Goal: Task Accomplishment & Management: Use online tool/utility

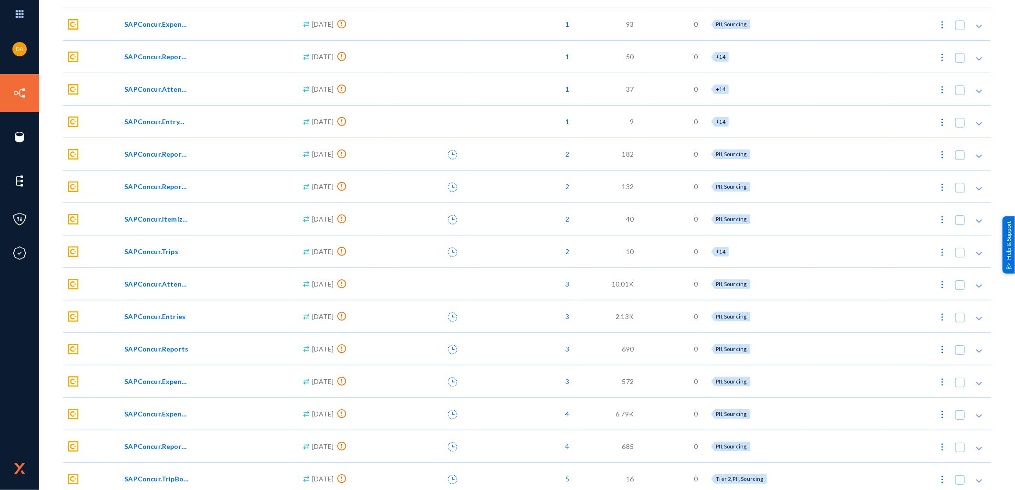
scroll to position [354, 0]
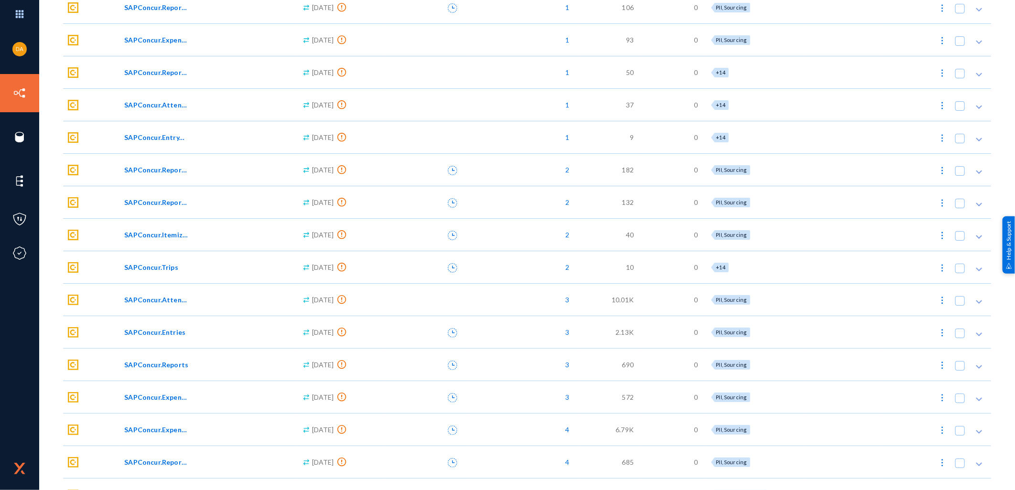
click at [171, 363] on span "SAPConcur.Reports" at bounding box center [156, 365] width 64 height 10
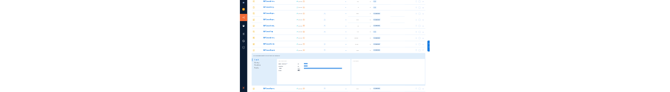
scroll to position [513, 0]
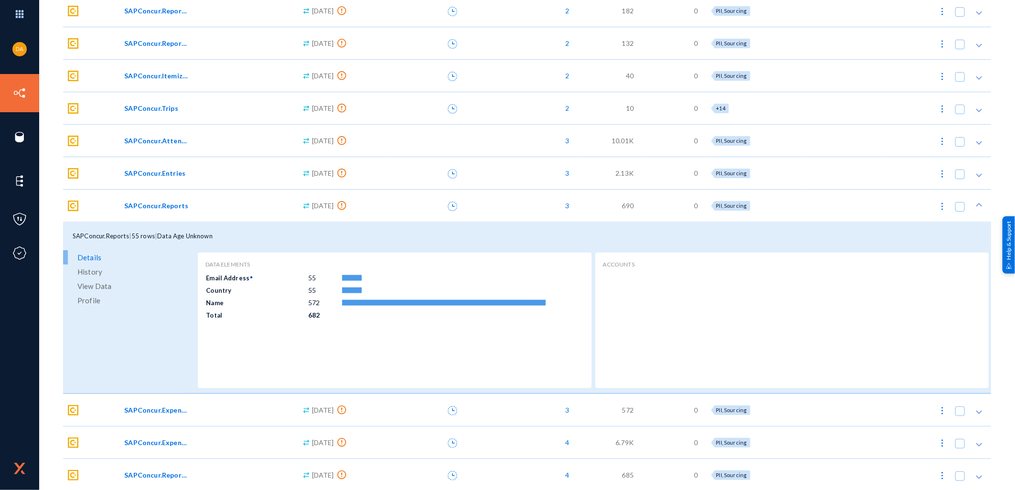
click at [99, 283] on span "View Data" at bounding box center [94, 286] width 34 height 14
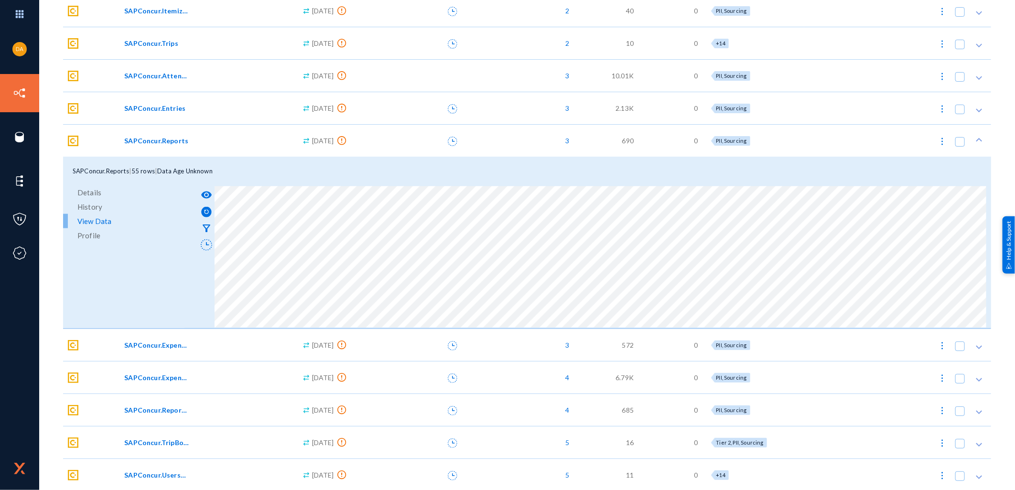
scroll to position [579, 0]
click at [155, 475] on span "SAPConcur.UsersV4" at bounding box center [156, 474] width 65 height 10
click at [153, 472] on span "SAPConcur.UsersV4" at bounding box center [156, 474] width 65 height 10
click at [975, 137] on icon at bounding box center [980, 139] width 10 height 10
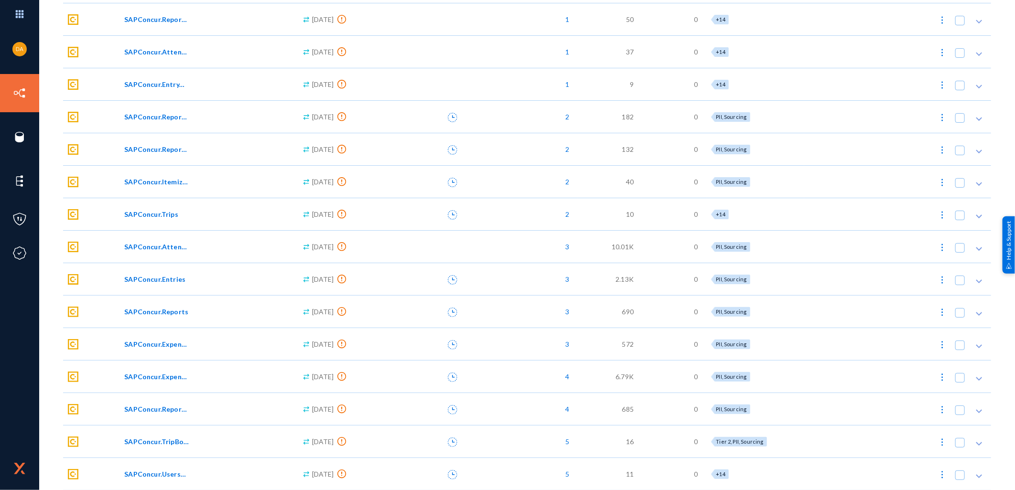
click at [161, 471] on span "SAPConcur.UsersV4" at bounding box center [156, 474] width 65 height 10
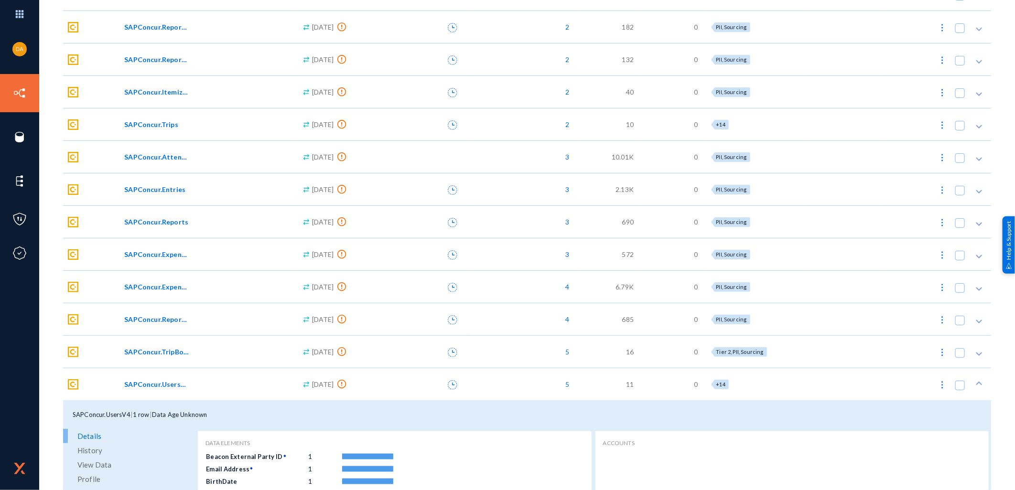
scroll to position [579, 0]
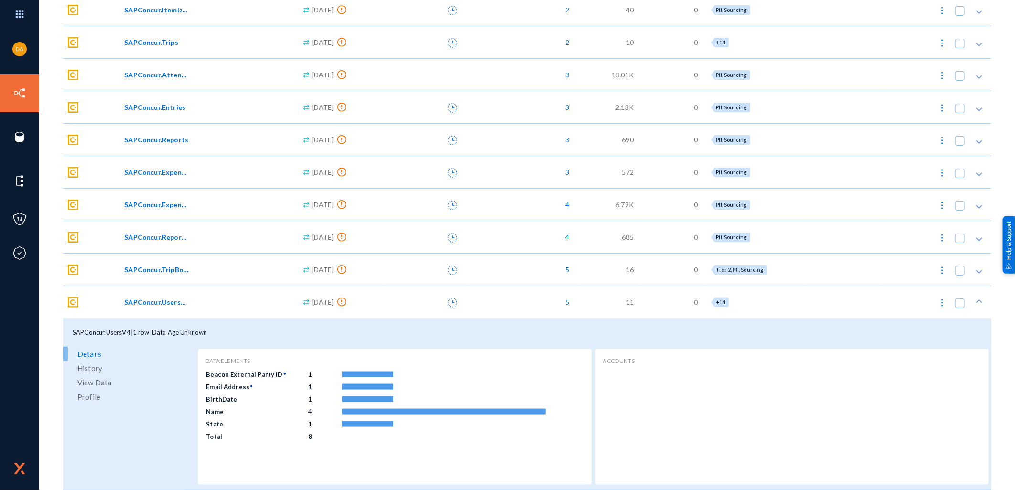
click at [101, 380] on span "View Data" at bounding box center [94, 383] width 34 height 14
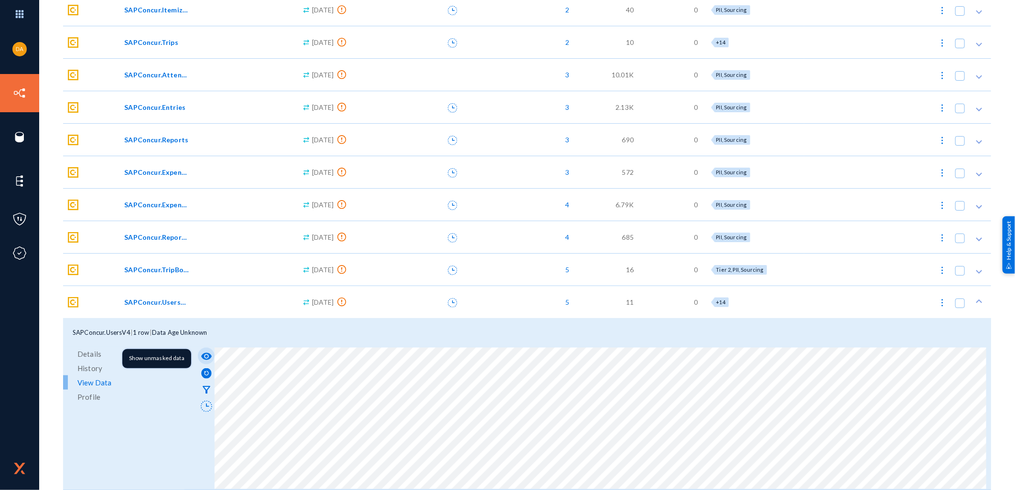
click at [207, 353] on mat-icon "visibility" at bounding box center [206, 356] width 11 height 11
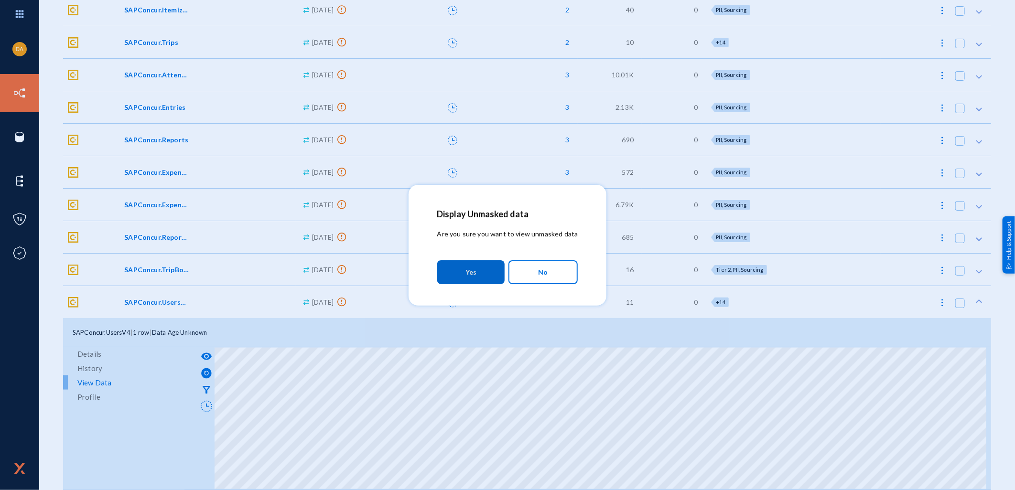
click at [471, 272] on span "Yes" at bounding box center [471, 272] width 11 height 17
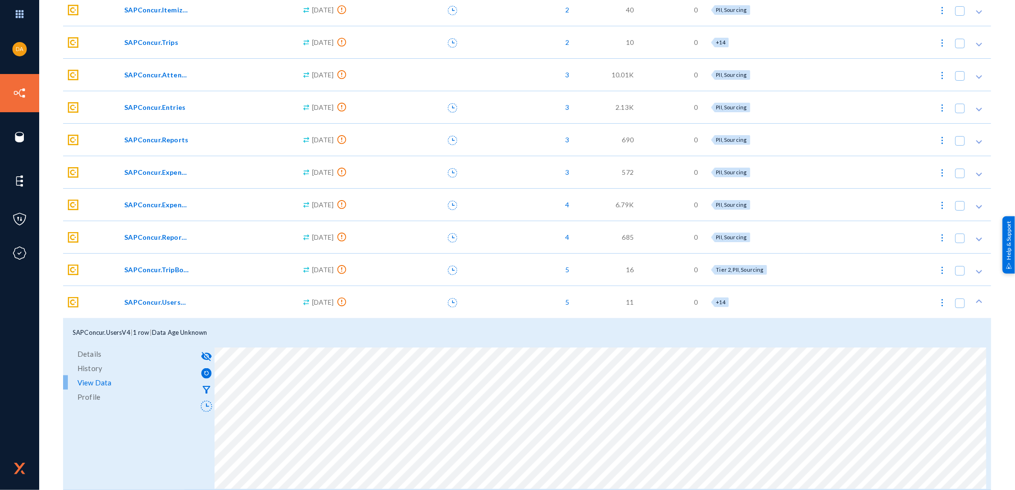
drag, startPoint x: 91, startPoint y: 119, endPoint x: 87, endPoint y: 159, distance: 39.4
click at [87, 159] on div "Dataset Published Data Age Data Elements Count Users Attributes Flags Action SA…" at bounding box center [527, 0] width 928 height 981
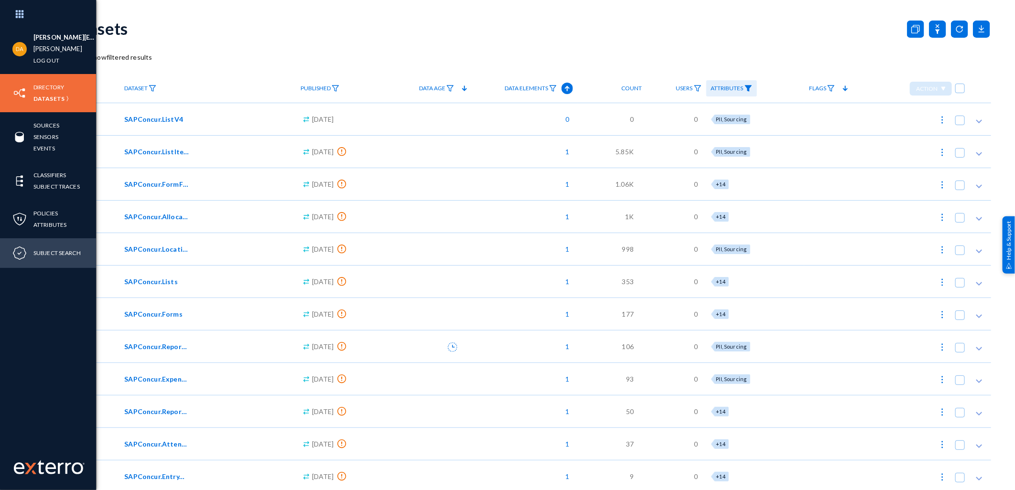
scroll to position [0, 0]
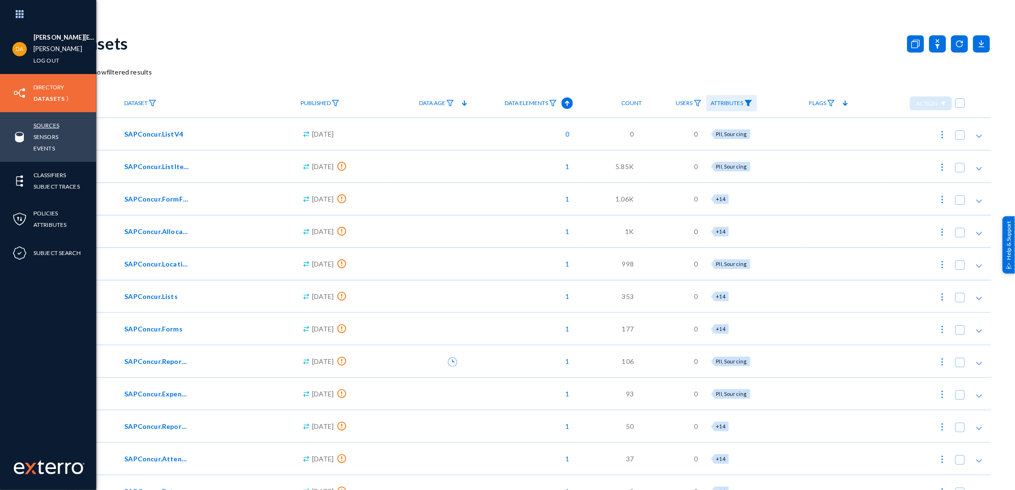
click at [40, 123] on link "Sources" at bounding box center [46, 125] width 26 height 11
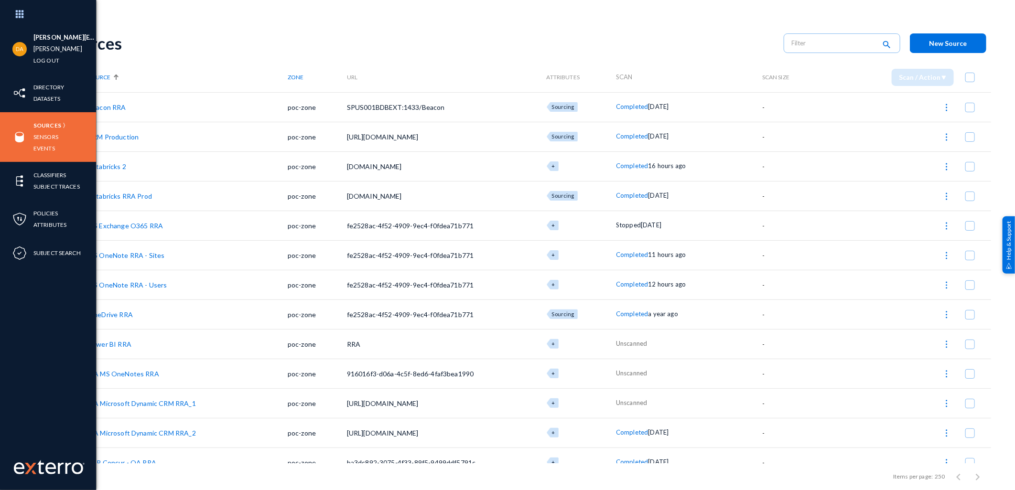
drag, startPoint x: 603, startPoint y: 240, endPoint x: 691, endPoint y: 288, distance: 100.8
click at [691, 288] on tbody "Beacon RRA poc-zone SPUS001BDBEXT:1433/Beacon Sourcing Completed [DATE] - CRM P…" at bounding box center [527, 344] width 928 height 504
click at [169, 256] on td "MS OneNote RRA - Sites" at bounding box center [188, 255] width 200 height 30
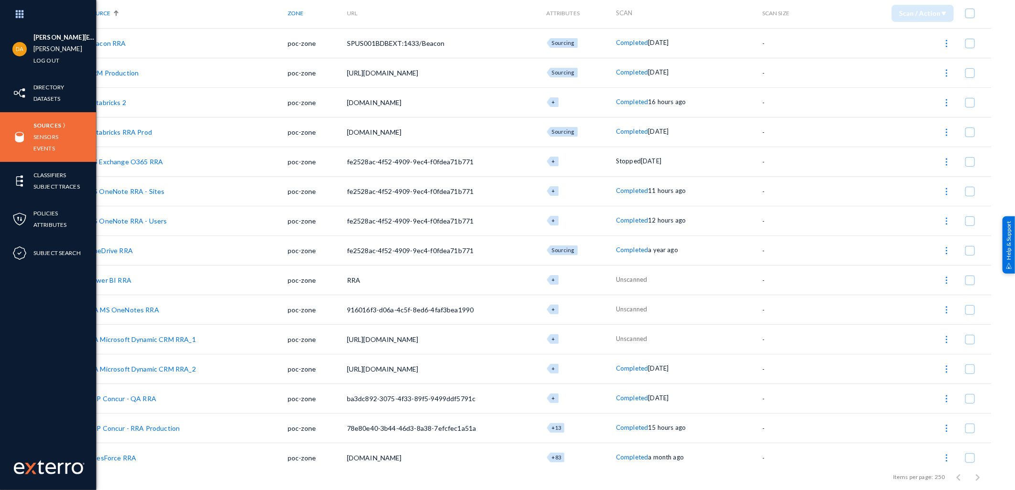
scroll to position [132, 0]
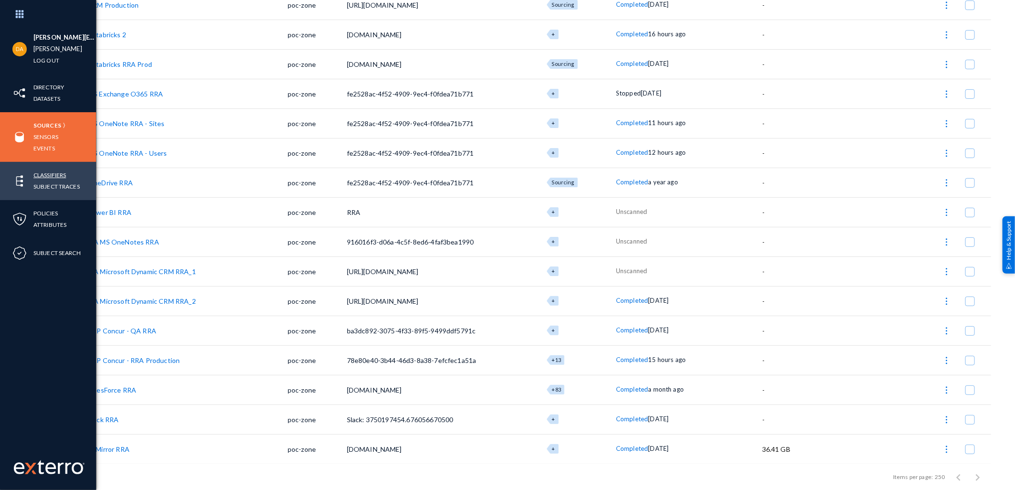
click at [49, 172] on link "Classifiers" at bounding box center [49, 175] width 33 height 11
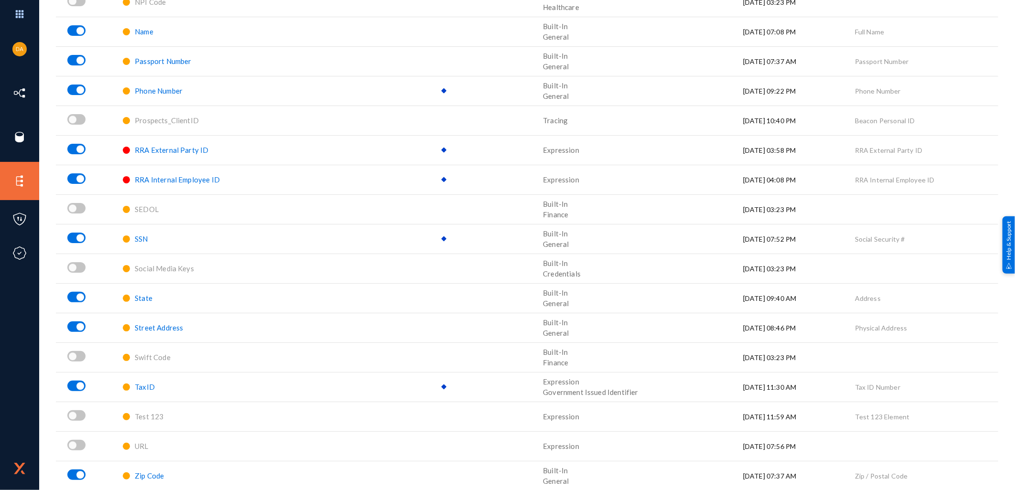
scroll to position [1220, 0]
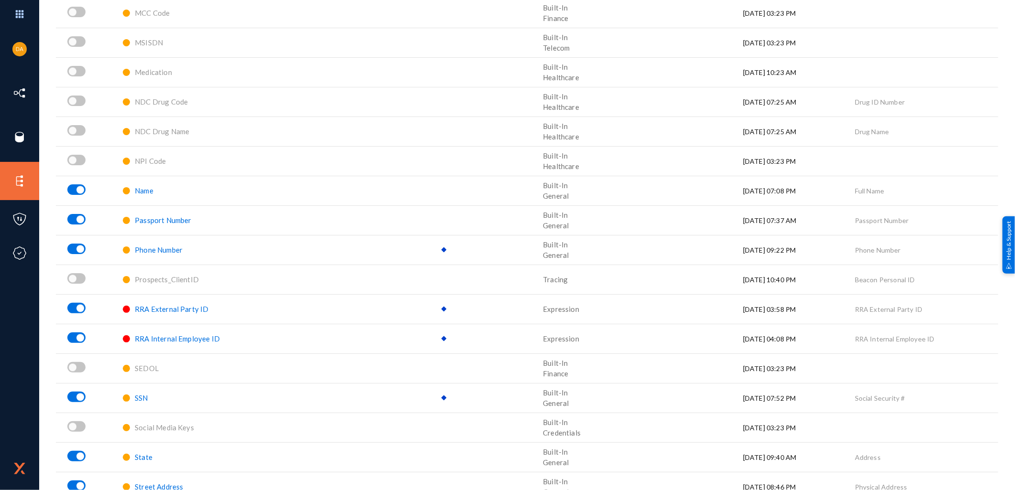
click at [142, 188] on span "Name" at bounding box center [144, 190] width 19 height 9
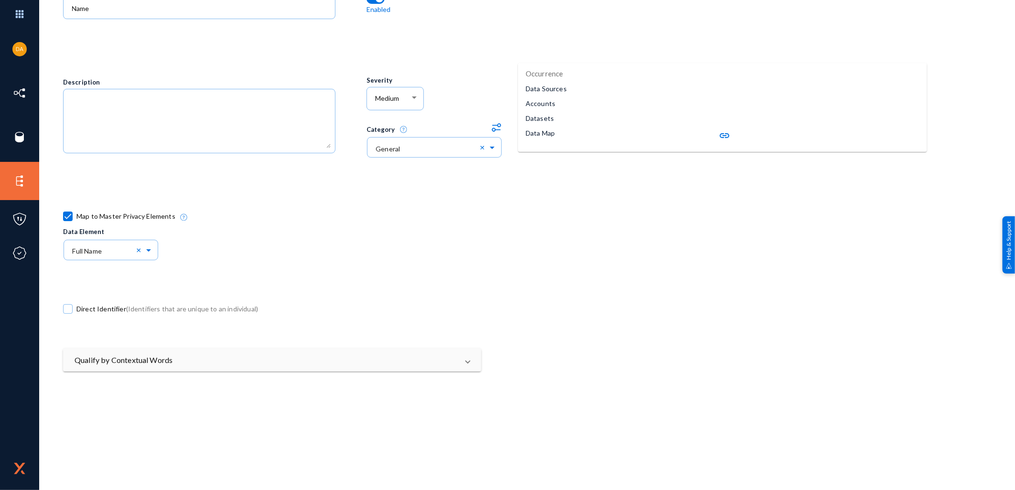
scroll to position [318, 0]
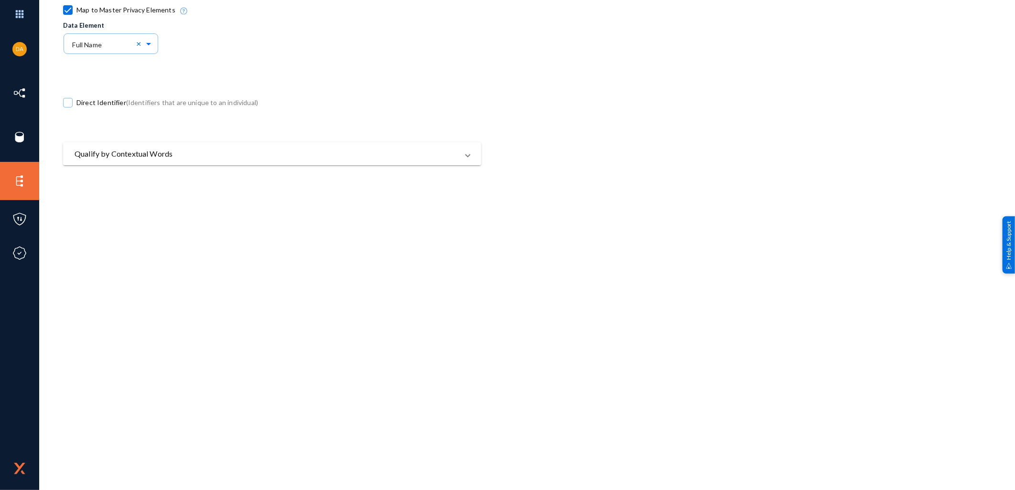
click at [463, 156] on span "Qualify by Contextual Words" at bounding box center [270, 153] width 391 height 11
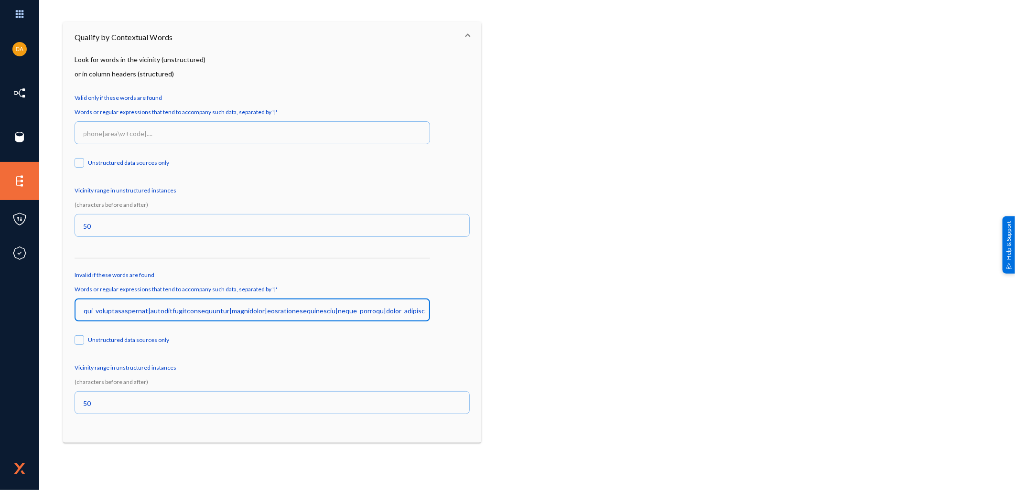
scroll to position [0, 8378]
drag, startPoint x: 83, startPoint y: 313, endPoint x: 519, endPoint y: 360, distance: 438.0
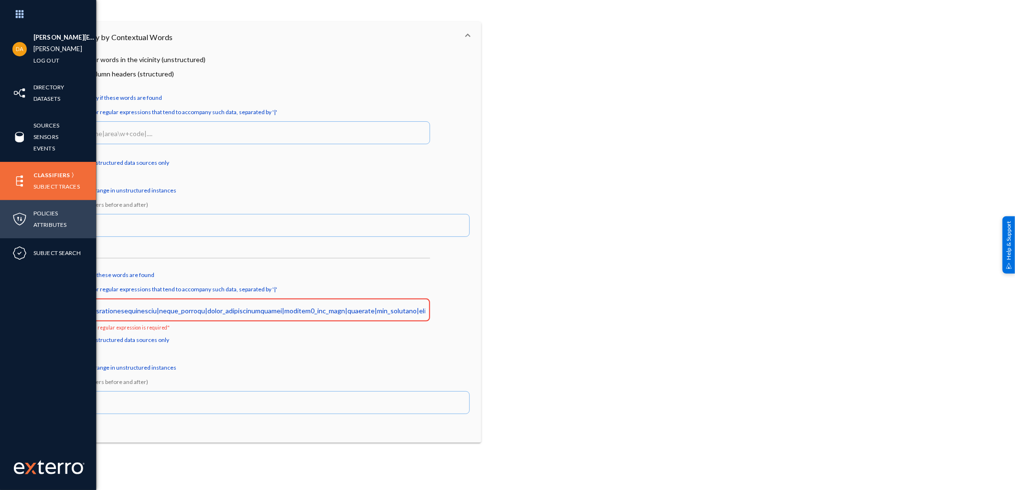
scroll to position [0, 0]
click at [457, 278] on mat-label "Invalid if these words are found" at bounding box center [272, 275] width 395 height 14
drag, startPoint x: 84, startPoint y: 311, endPoint x: 526, endPoint y: 357, distance: 445.0
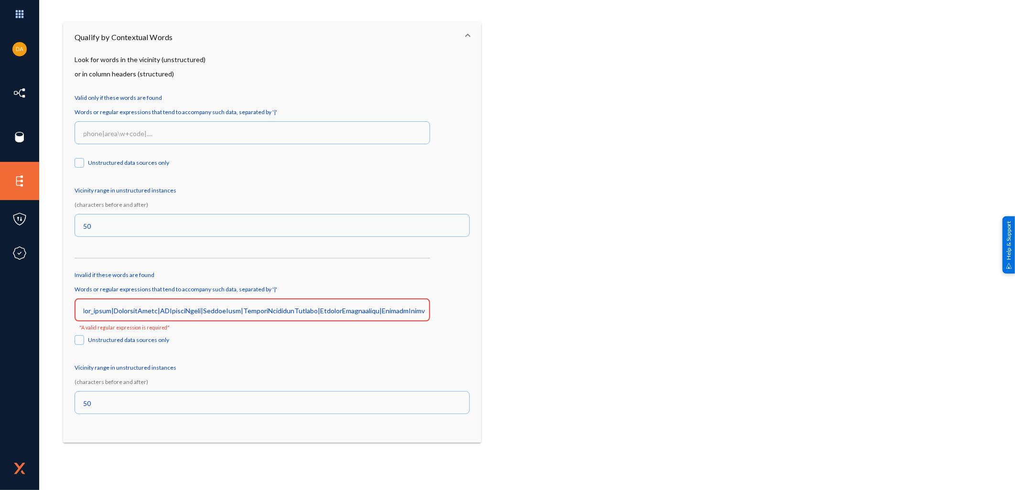
scroll to position [333, 0]
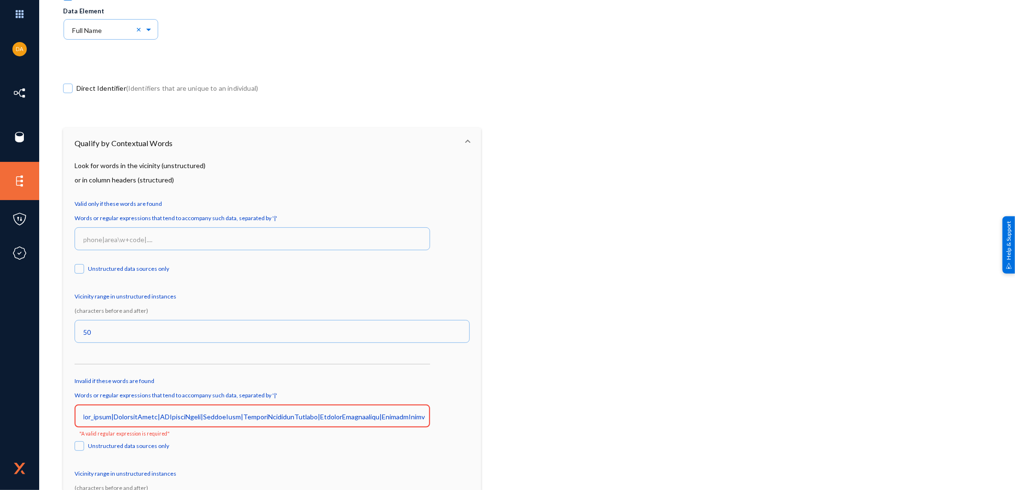
click at [442, 86] on div "Direct Identifier (Identifiers that are unique to an individual)" at bounding box center [279, 90] width 432 height 18
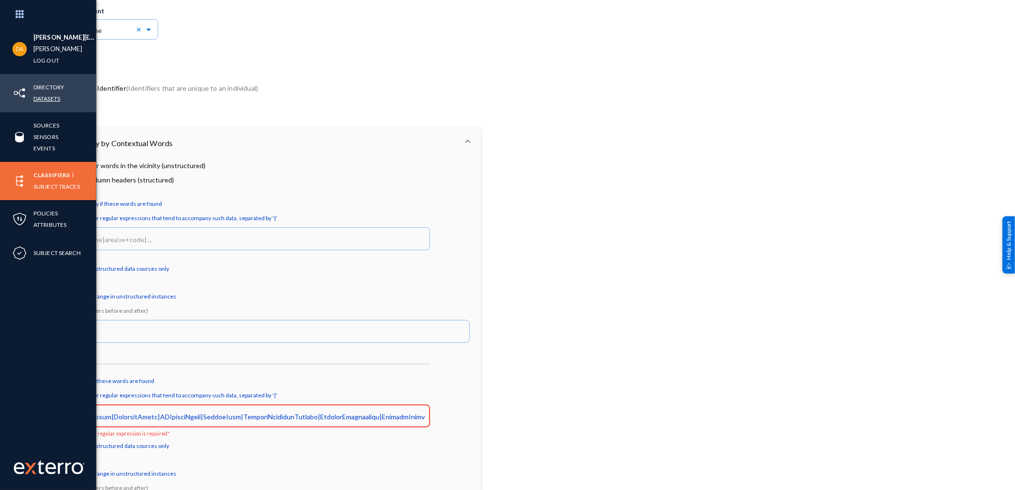
click at [50, 98] on link "Datasets" at bounding box center [46, 98] width 27 height 11
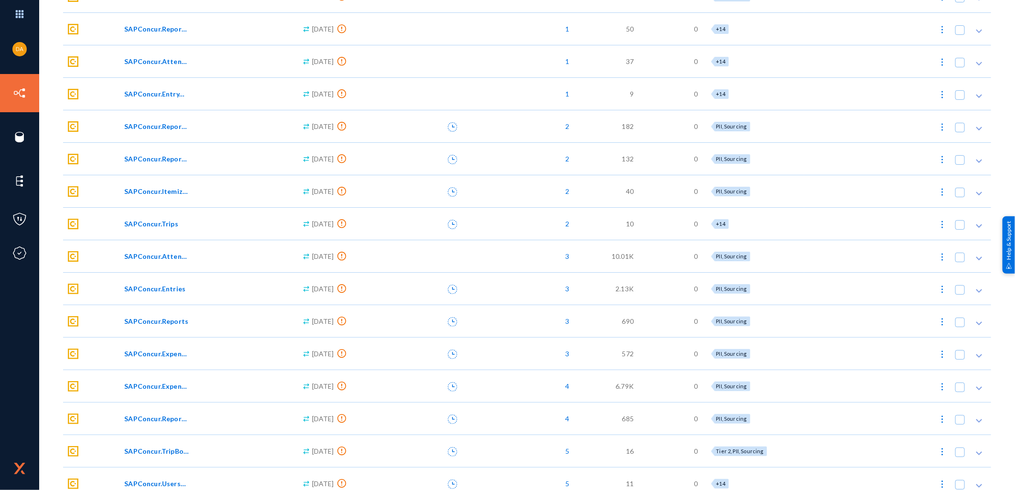
scroll to position [407, 0]
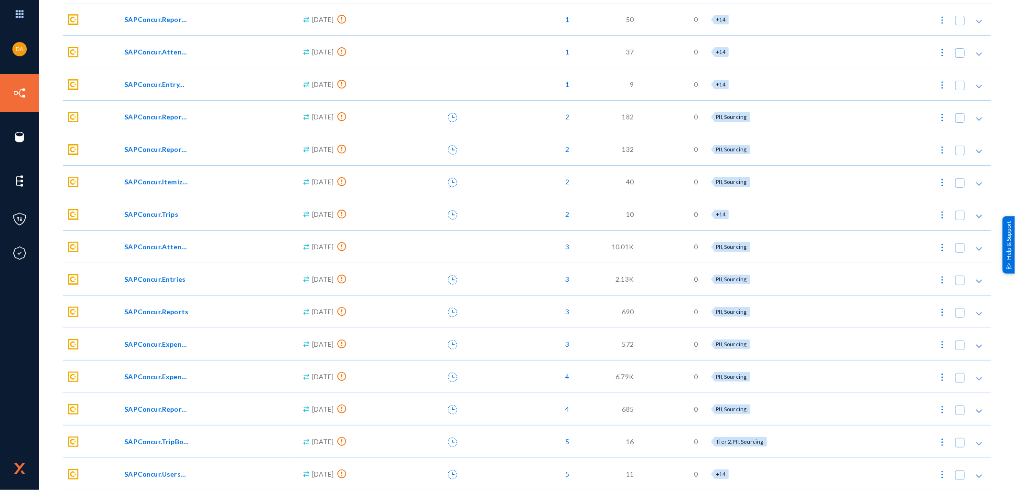
click at [153, 470] on span "SAPConcur.UsersV4" at bounding box center [156, 474] width 65 height 10
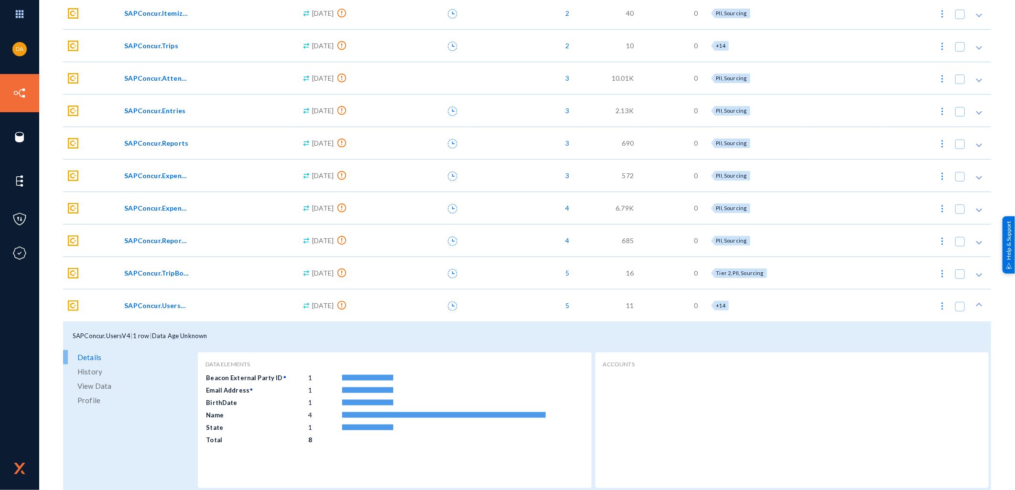
scroll to position [579, 0]
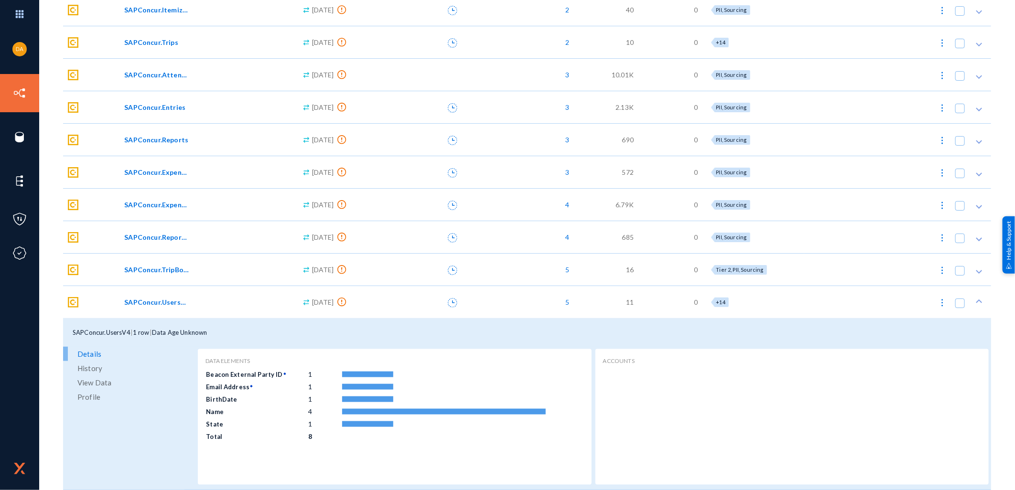
click at [96, 381] on span "View Data" at bounding box center [94, 383] width 34 height 14
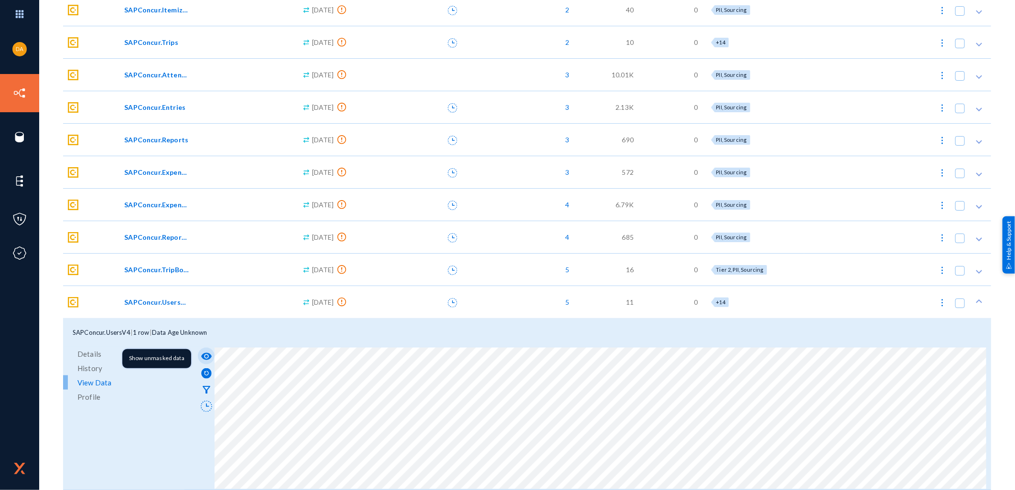
click at [206, 353] on mat-icon "visibility" at bounding box center [206, 356] width 11 height 11
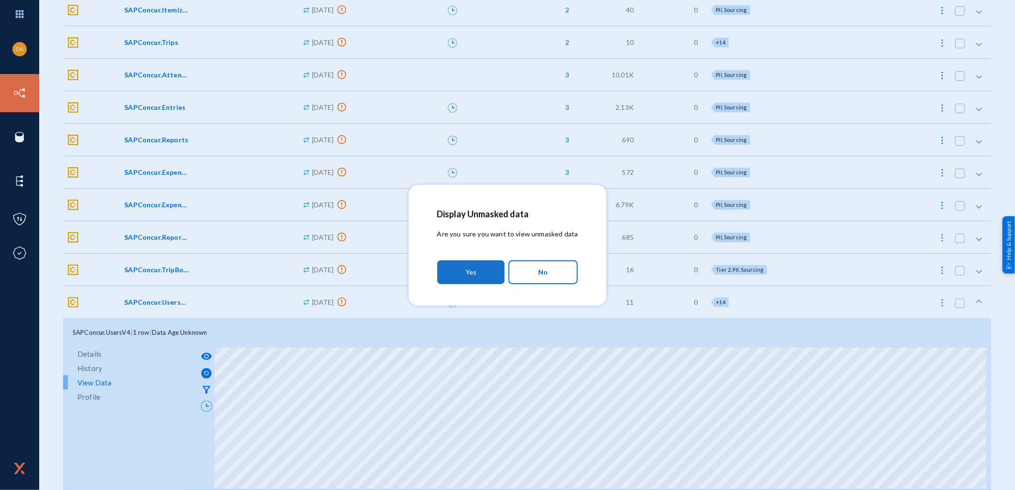
click at [464, 265] on button "Yes" at bounding box center [470, 273] width 67 height 24
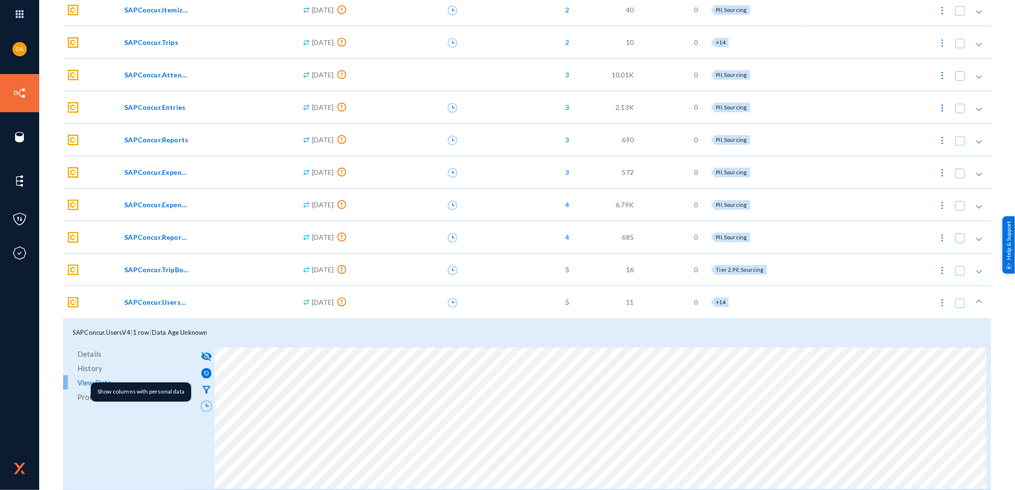
click at [206, 388] on mat-icon "filter_alt" at bounding box center [206, 389] width 11 height 11
click at [462, 490] on html "[PERSON_NAME][EMAIL_ADDRESS][PERSON_NAME][DOMAIN_NAME] [PERSON_NAME] Log out Di…" at bounding box center [507, 245] width 1015 height 490
click at [493, 490] on html "[PERSON_NAME][EMAIL_ADDRESS][PERSON_NAME][DOMAIN_NAME] [PERSON_NAME] Log out Di…" at bounding box center [507, 245] width 1015 height 490
click at [206, 354] on mat-icon "visibility_off" at bounding box center [206, 356] width 11 height 11
click at [208, 389] on mat-icon "filter_alt" at bounding box center [206, 389] width 11 height 11
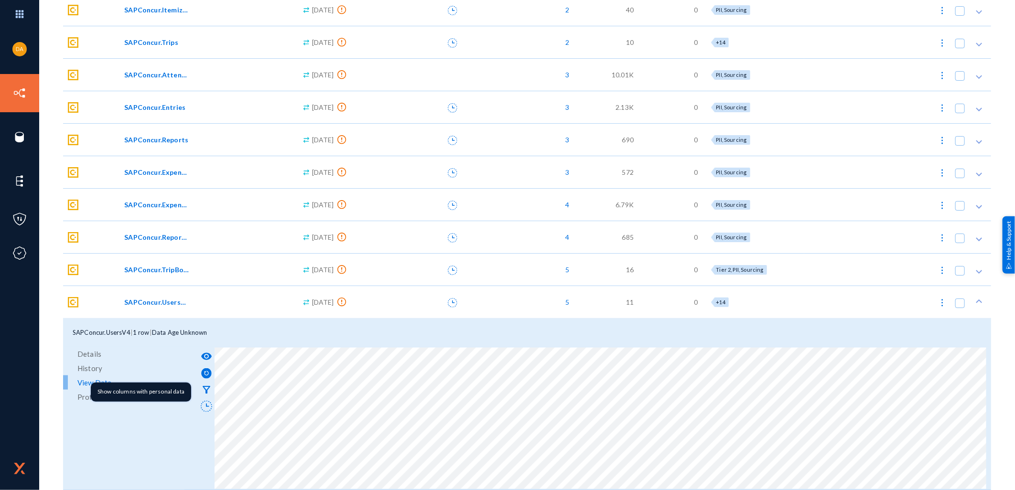
click at [208, 389] on mat-icon "filter_alt" at bounding box center [206, 389] width 11 height 11
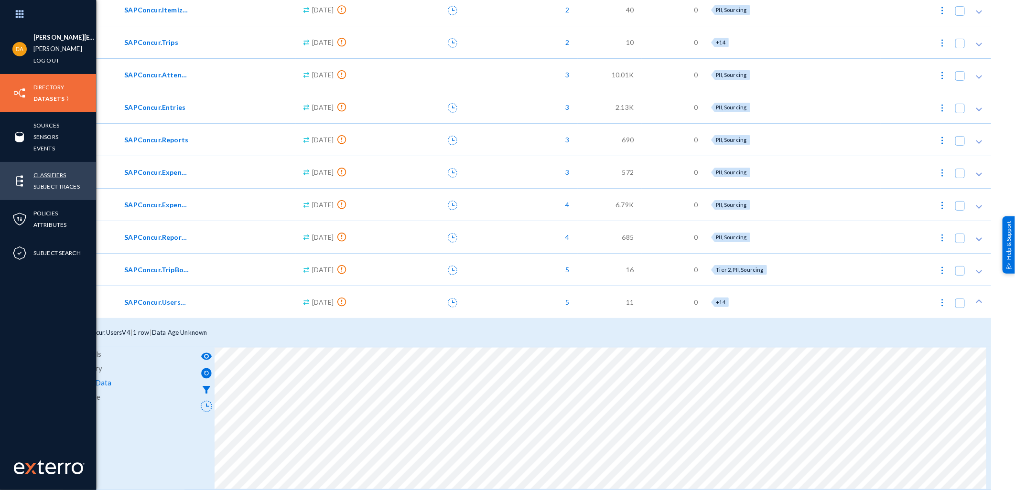
click at [52, 173] on link "Classifiers" at bounding box center [49, 175] width 33 height 11
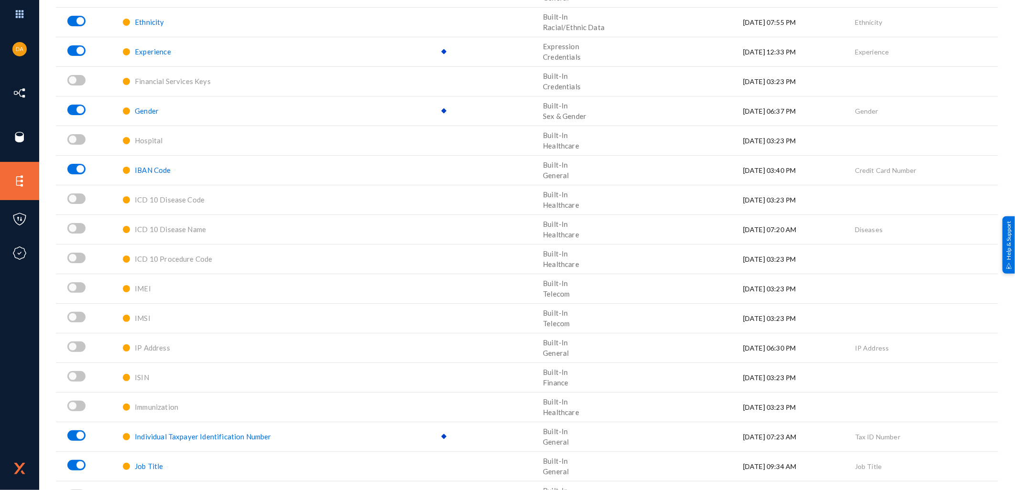
scroll to position [632, 0]
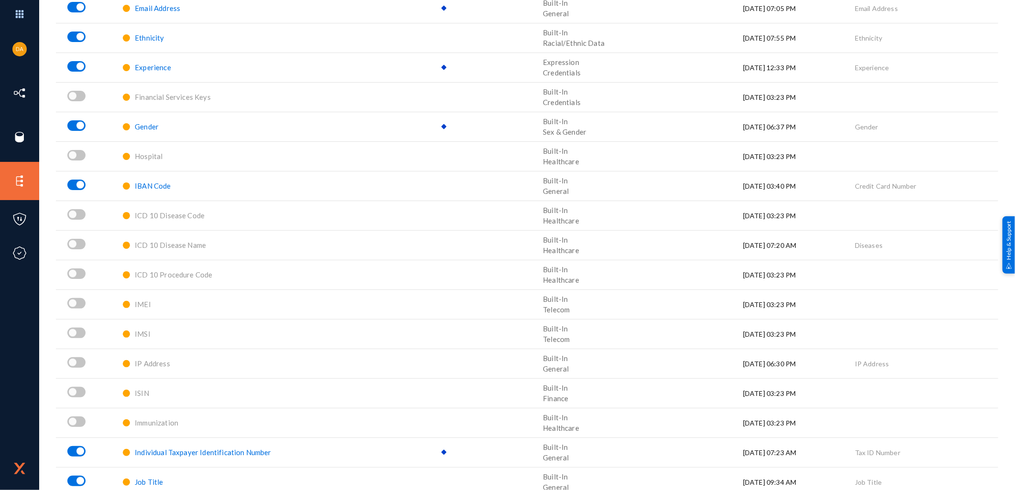
click at [139, 185] on span "IBAN Code" at bounding box center [153, 186] width 36 height 9
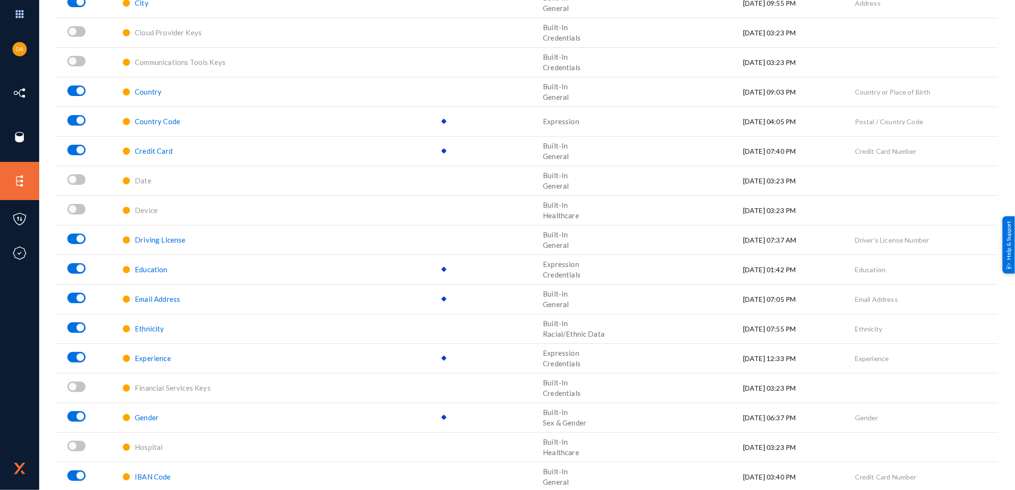
scroll to position [371, 0]
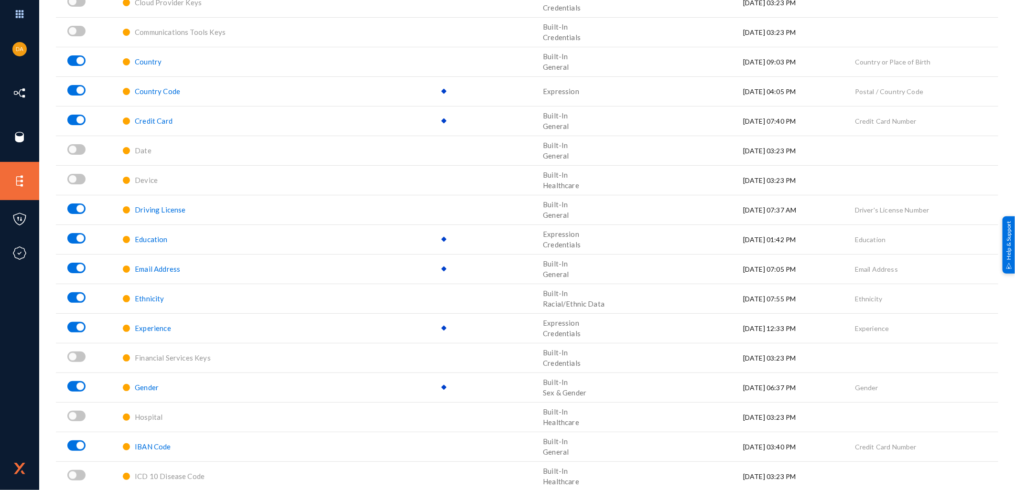
click at [146, 443] on span "IBAN Code" at bounding box center [153, 447] width 36 height 9
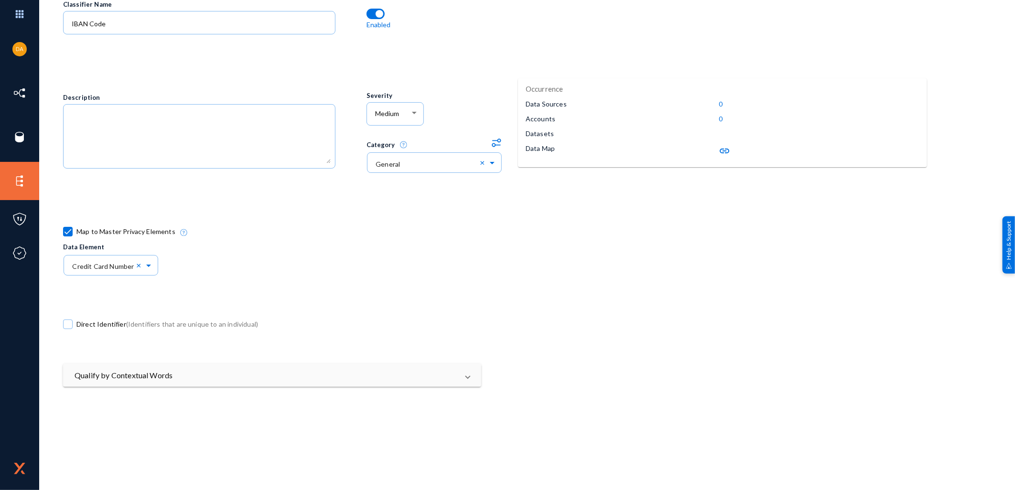
scroll to position [106, 0]
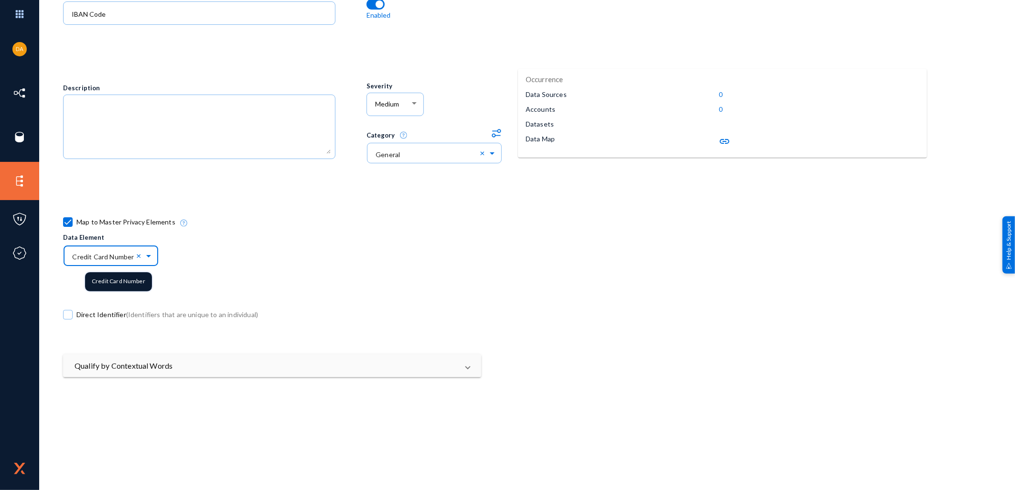
click at [149, 255] on span at bounding box center [149, 255] width 11 height 7
click at [205, 254] on div "Map to Master Privacy Elements Data Element × Credit Card Number × Abilities Ab…" at bounding box center [442, 241] width 758 height 76
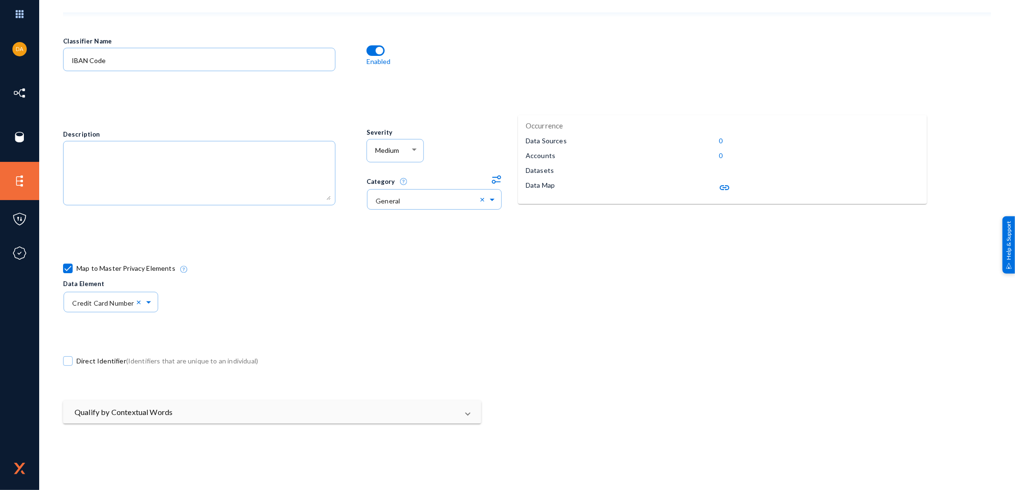
scroll to position [0, 0]
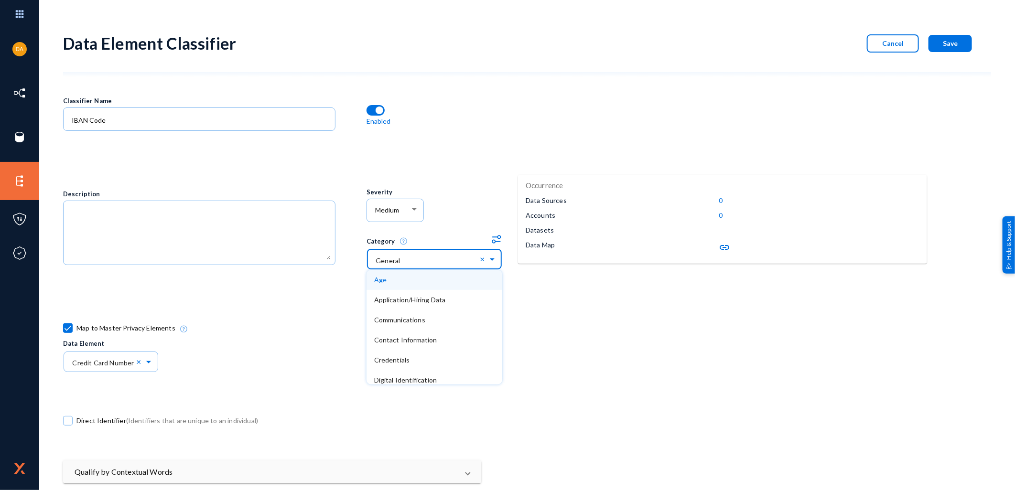
click at [491, 259] on span at bounding box center [493, 258] width 11 height 7
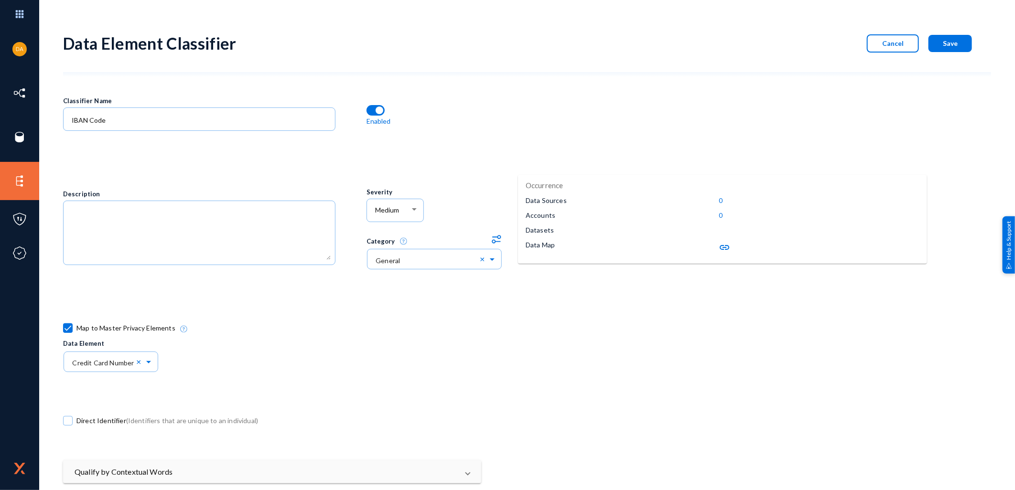
drag, startPoint x: 264, startPoint y: 361, endPoint x: 269, endPoint y: 357, distance: 7.1
click at [264, 361] on div "Map to Master Privacy Elements Data Element × Credit Card Number ×" at bounding box center [442, 347] width 758 height 76
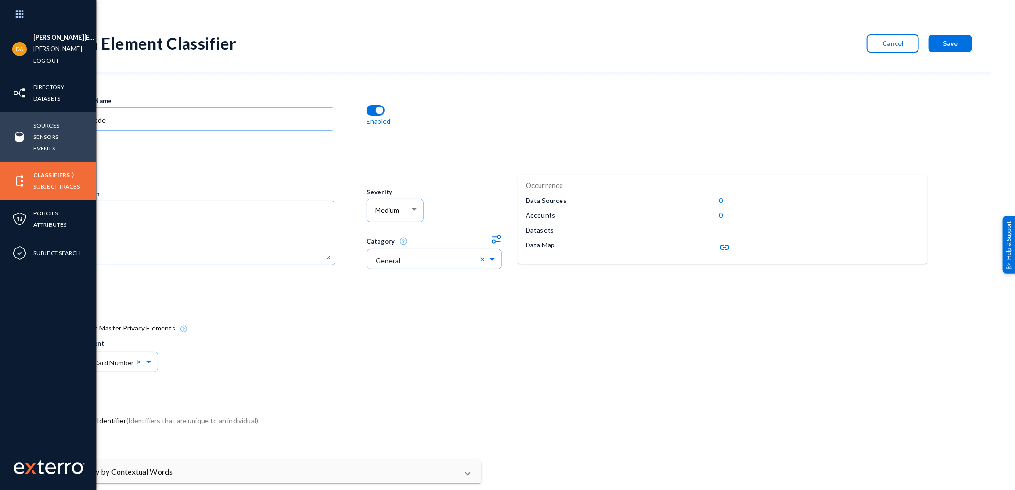
drag, startPoint x: 44, startPoint y: 98, endPoint x: 42, endPoint y: 119, distance: 20.2
click at [42, 119] on div "[PERSON_NAME][EMAIL_ADDRESS][PERSON_NAME][DOMAIN_NAME] [PERSON_NAME] Log out Di…" at bounding box center [507, 245] width 1015 height 490
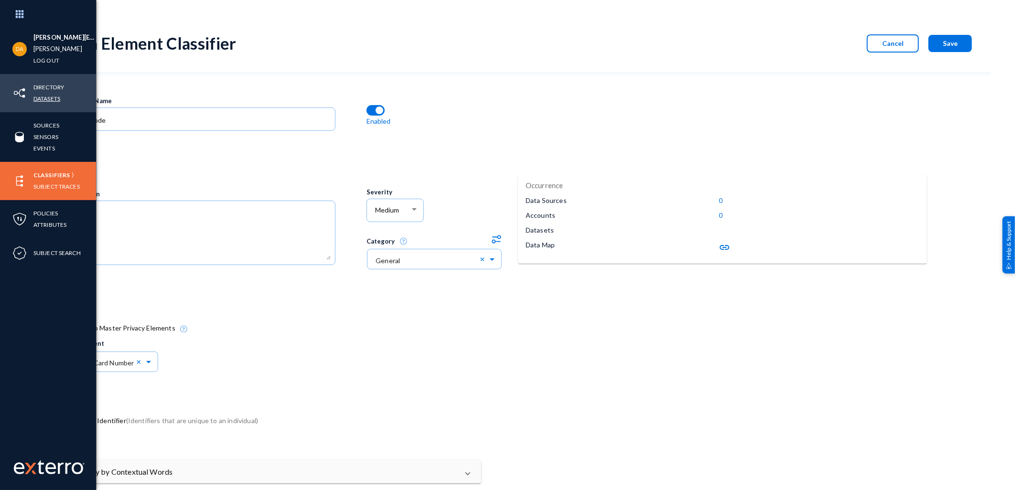
drag, startPoint x: 42, startPoint y: 119, endPoint x: 38, endPoint y: 101, distance: 17.6
click at [37, 100] on link "Datasets" at bounding box center [46, 98] width 27 height 11
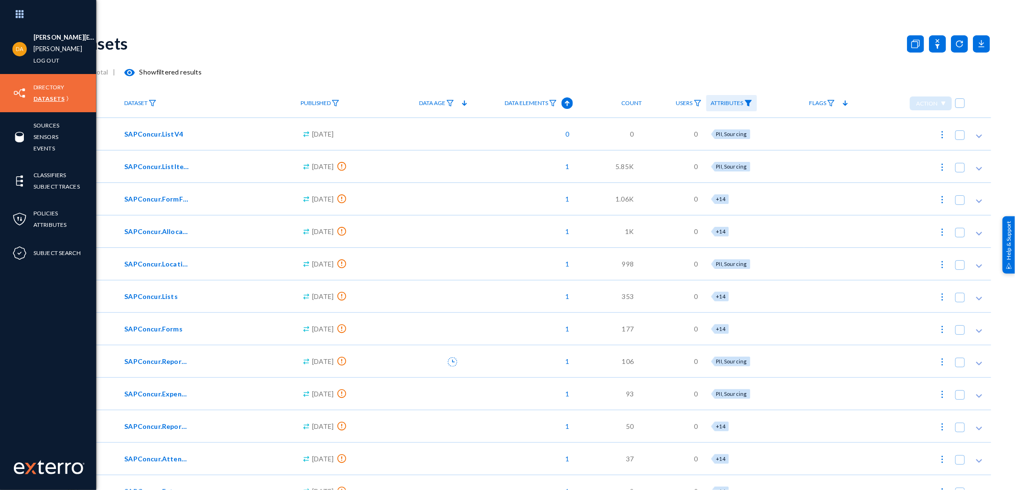
click at [46, 99] on link "Datasets" at bounding box center [48, 98] width 31 height 11
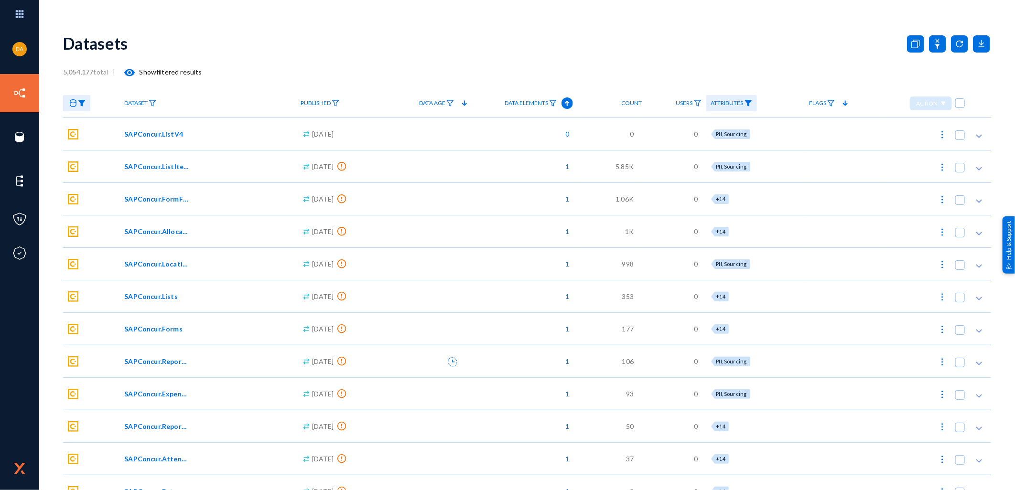
click at [757, 106] on link "Attributes" at bounding box center [731, 103] width 51 height 17
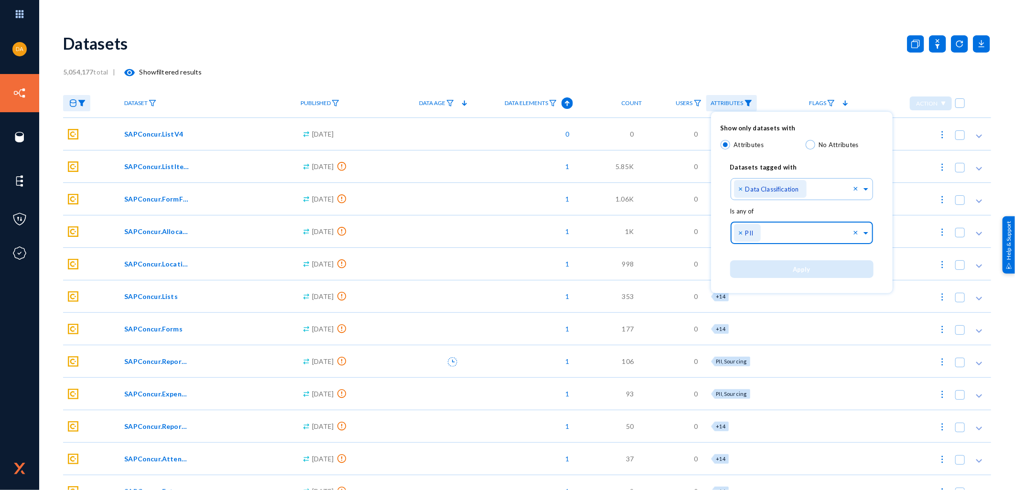
click at [758, 236] on div "× PII" at bounding box center [747, 233] width 27 height 18
click at [627, 69] on div at bounding box center [507, 245] width 1015 height 490
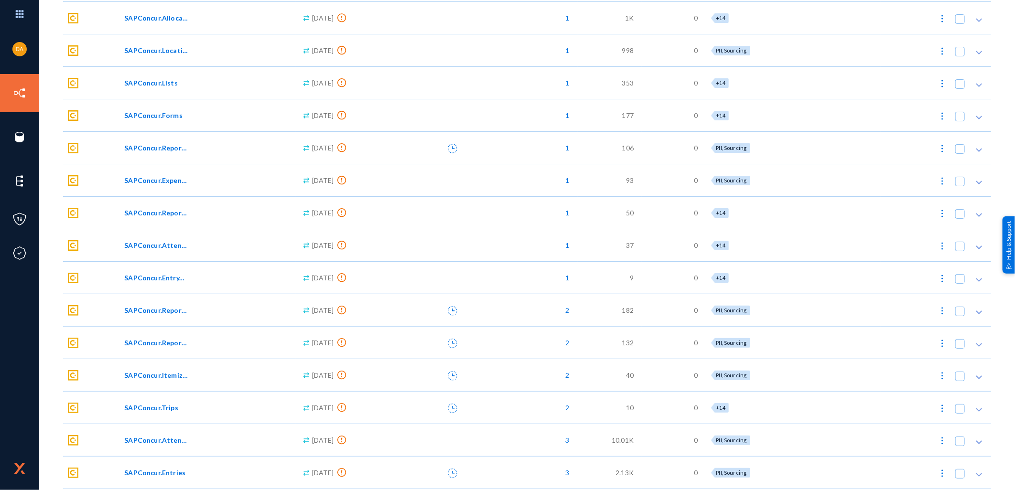
scroll to position [407, 0]
click at [153, 474] on span "SAPConcur.UsersV4" at bounding box center [156, 474] width 65 height 10
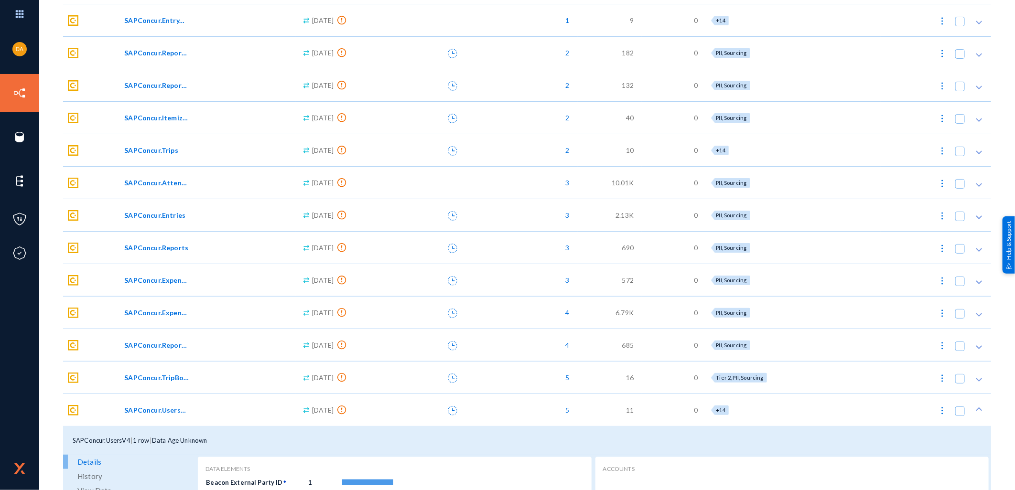
scroll to position [579, 0]
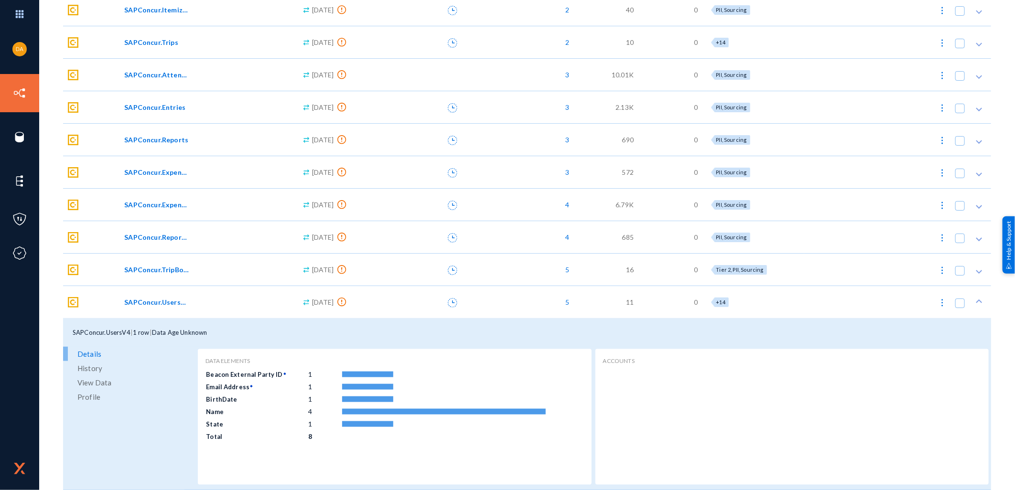
click at [98, 380] on span "View Data" at bounding box center [94, 383] width 34 height 14
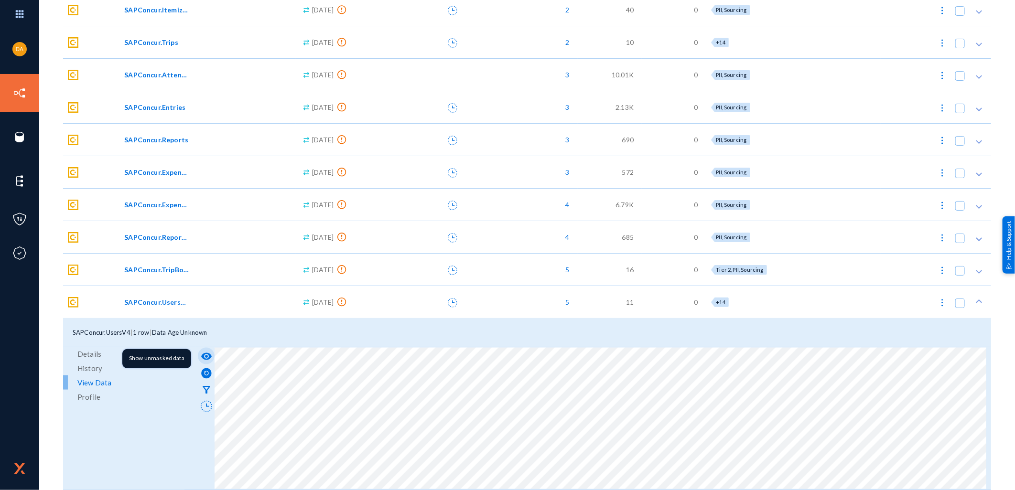
click at [207, 354] on mat-icon "visibility" at bounding box center [206, 356] width 11 height 11
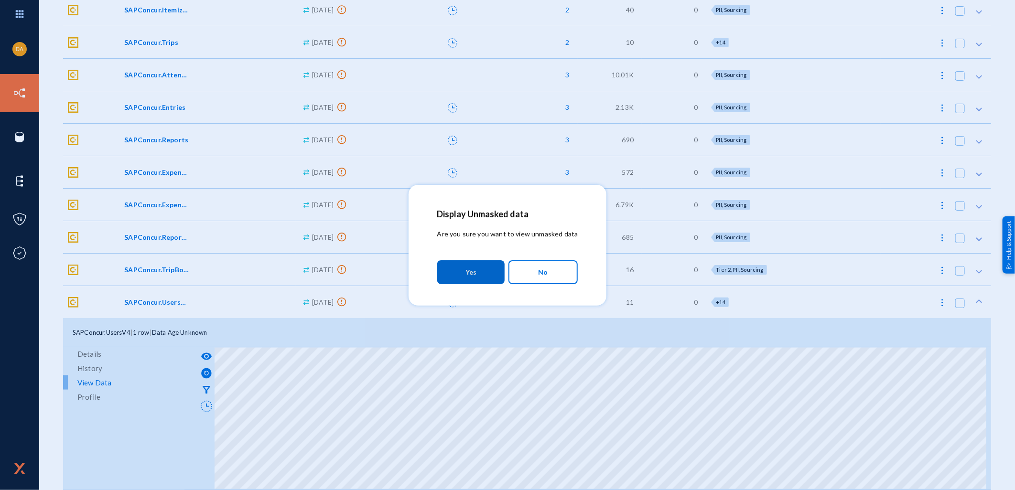
click at [464, 271] on button "Yes" at bounding box center [470, 273] width 67 height 24
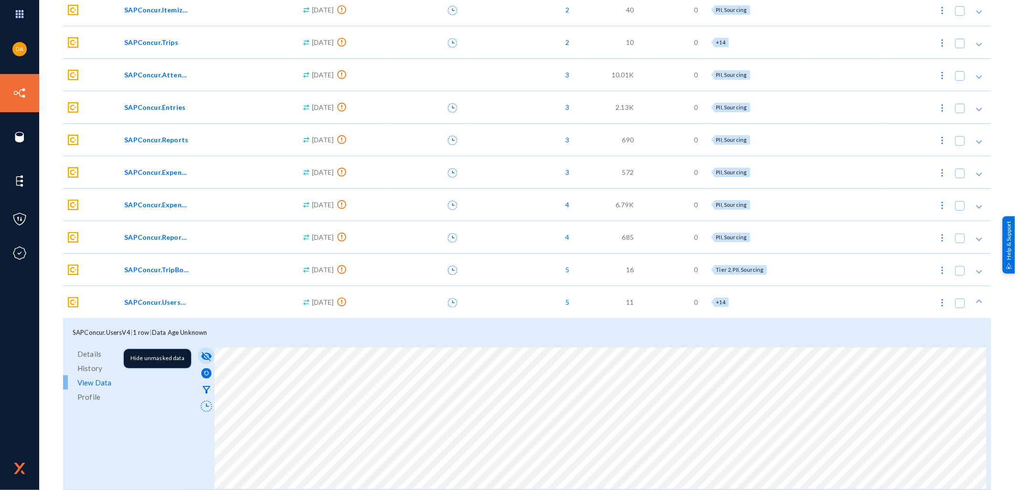
click at [203, 355] on mat-icon "visibility_off" at bounding box center [206, 356] width 11 height 11
click at [204, 389] on mat-icon "filter_alt" at bounding box center [206, 389] width 11 height 11
click at [208, 355] on mat-icon "visibility" at bounding box center [206, 356] width 11 height 11
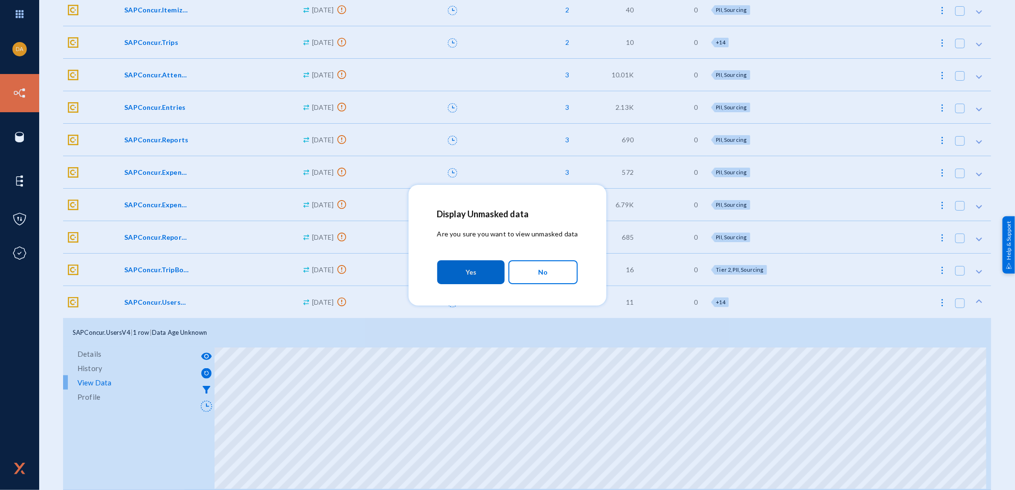
click at [480, 268] on button "Yes" at bounding box center [470, 273] width 67 height 24
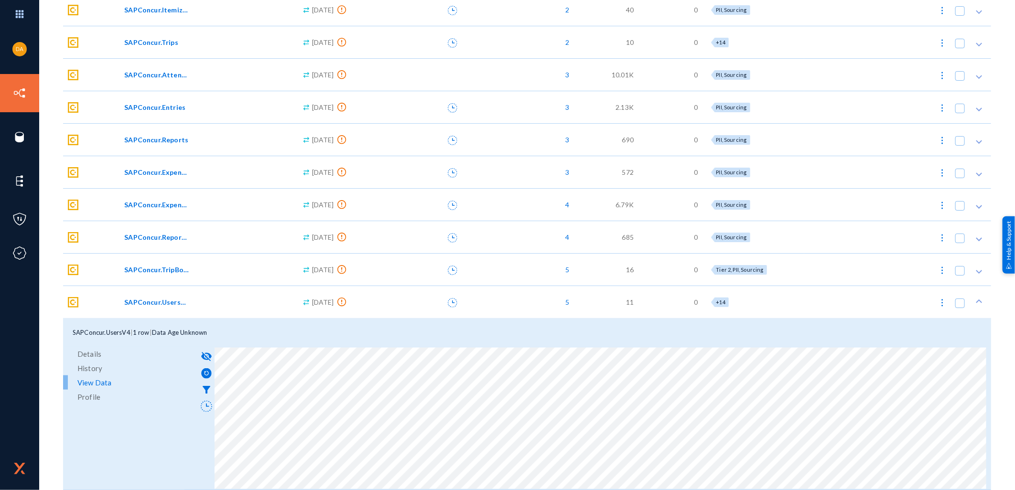
click at [408, 332] on div "SAPConcur.UsersV4 | 1 row | Data Age Unknown" at bounding box center [527, 332] width 928 height 29
drag, startPoint x: 507, startPoint y: 489, endPoint x: 591, endPoint y: 493, distance: 84.2
click at [591, 490] on html "[PERSON_NAME][EMAIL_ADDRESS][PERSON_NAME][DOMAIN_NAME] [PERSON_NAME] Log out Di…" at bounding box center [507, 245] width 1015 height 490
click at [847, 490] on html "[PERSON_NAME][EMAIL_ADDRESS][PERSON_NAME][DOMAIN_NAME] [PERSON_NAME] Log out Di…" at bounding box center [507, 245] width 1015 height 490
drag, startPoint x: 847, startPoint y: 490, endPoint x: 842, endPoint y: 490, distance: 5.3
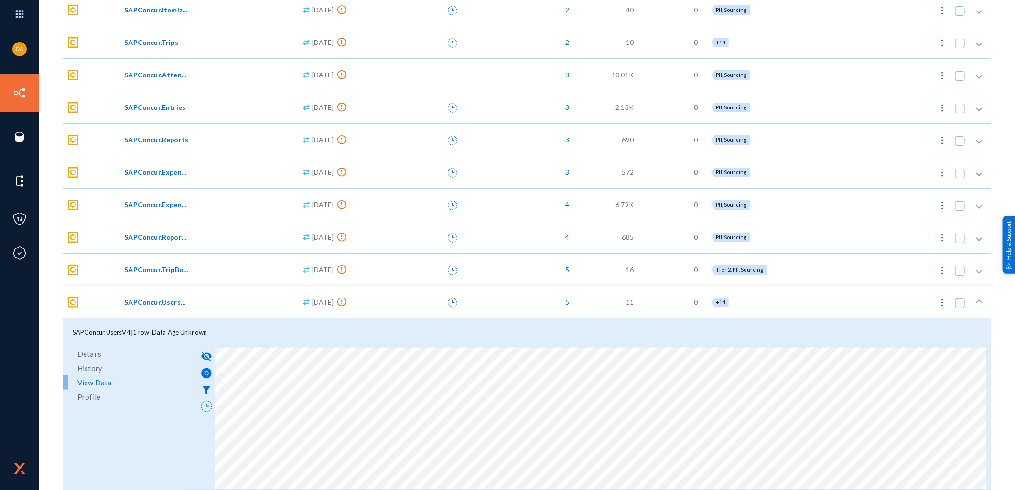
click at [845, 490] on div "Dataset Published Data Age Data Elements Count Users Attributes Flags Action SA…" at bounding box center [527, 0] width 928 height 981
click at [203, 386] on mat-icon "filter_alt" at bounding box center [206, 389] width 11 height 11
click at [347, 278] on div ".cls-1 { fill: #00bcd5; stroke-width: 0px; } [DATE]" at bounding box center [340, 269] width 89 height 33
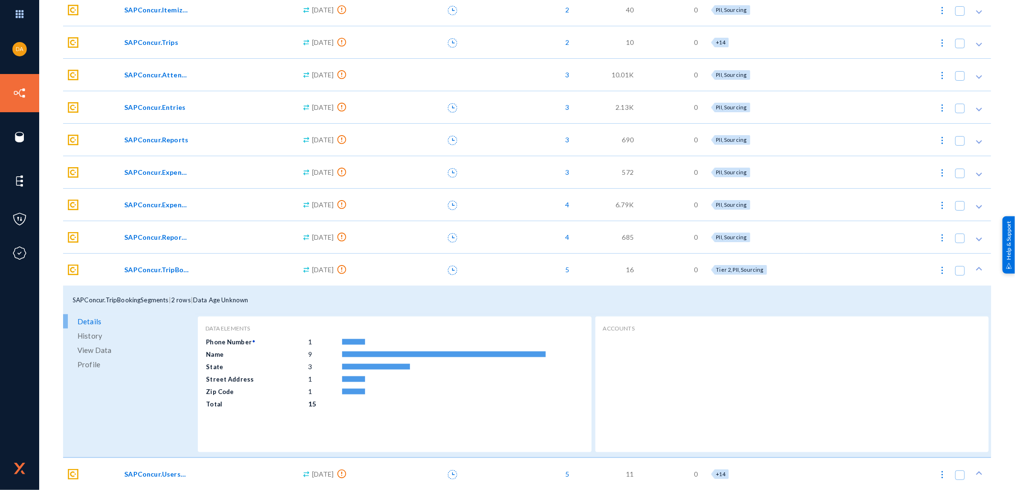
click at [98, 350] on span "View Data" at bounding box center [94, 350] width 34 height 14
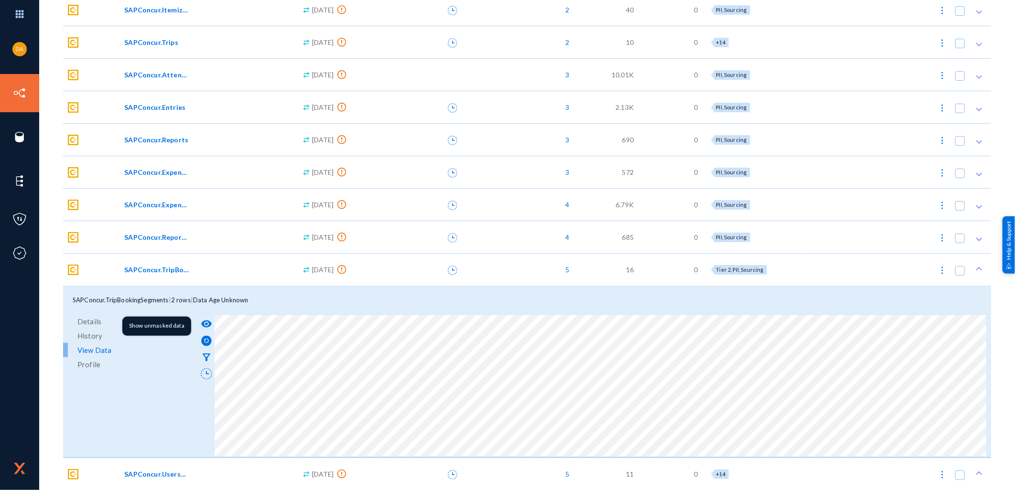
click at [210, 322] on mat-icon "visibility" at bounding box center [206, 323] width 11 height 11
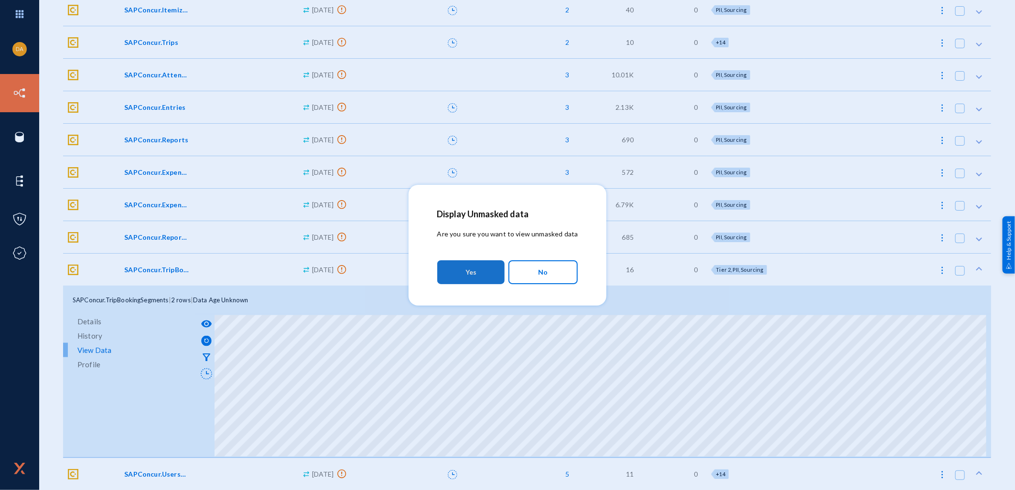
drag, startPoint x: 475, startPoint y: 274, endPoint x: 470, endPoint y: 275, distance: 5.3
click at [474, 274] on span "Yes" at bounding box center [471, 272] width 11 height 17
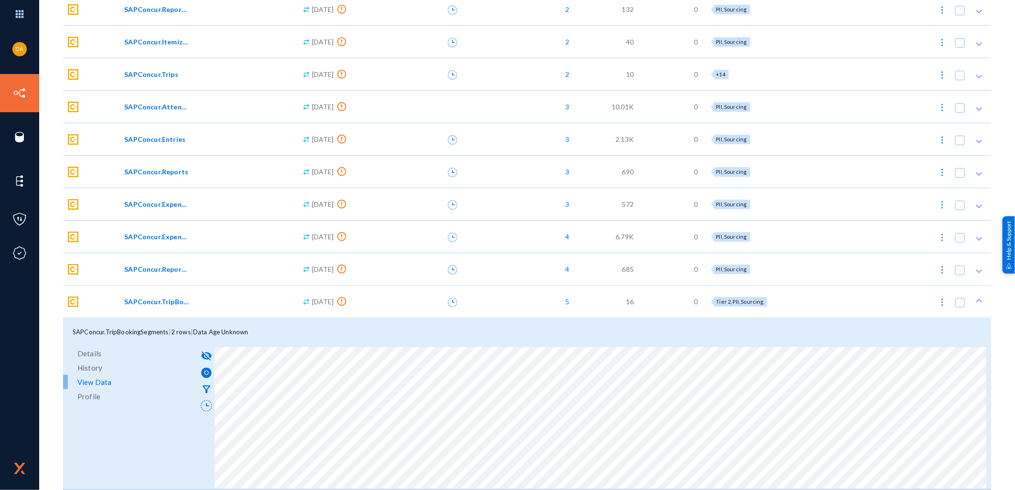
scroll to position [751, 0]
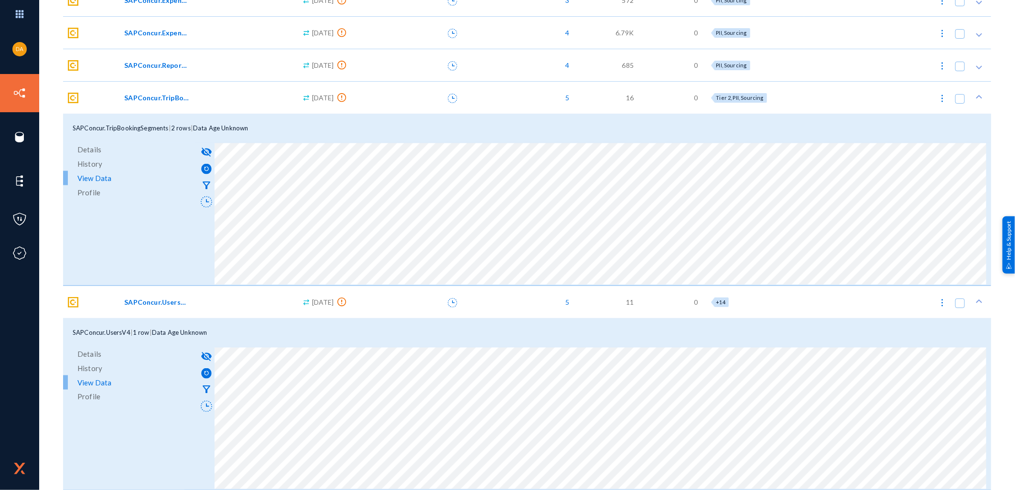
click at [977, 299] on polygon at bounding box center [980, 301] width 6 height 4
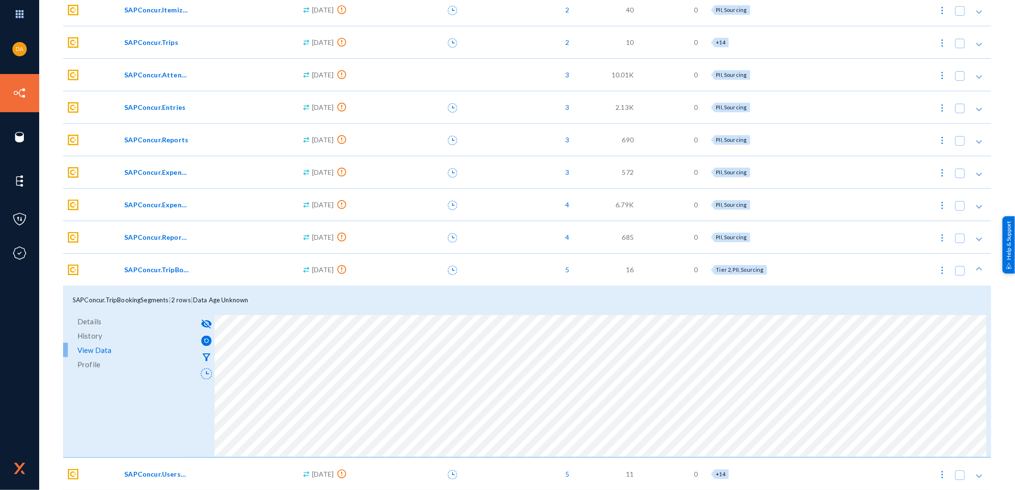
click at [977, 268] on polygon at bounding box center [980, 269] width 6 height 4
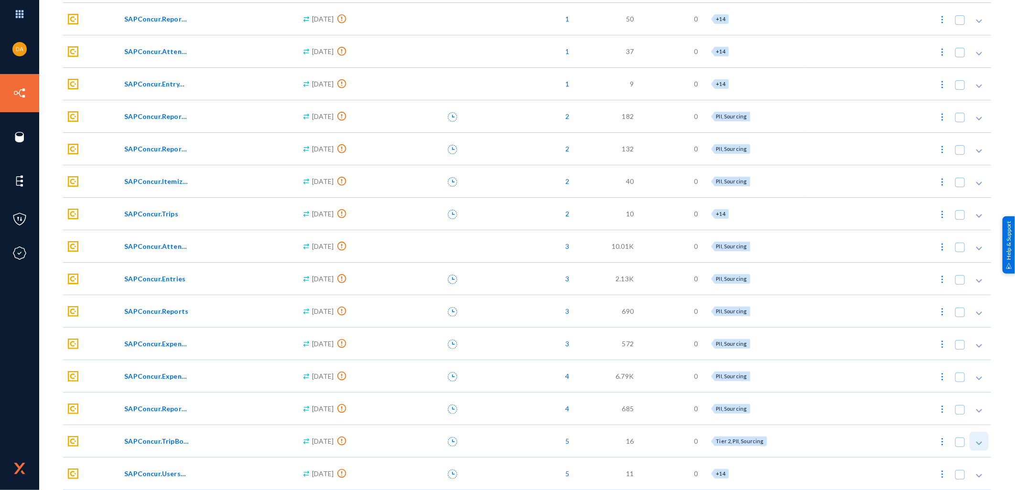
scroll to position [407, 0]
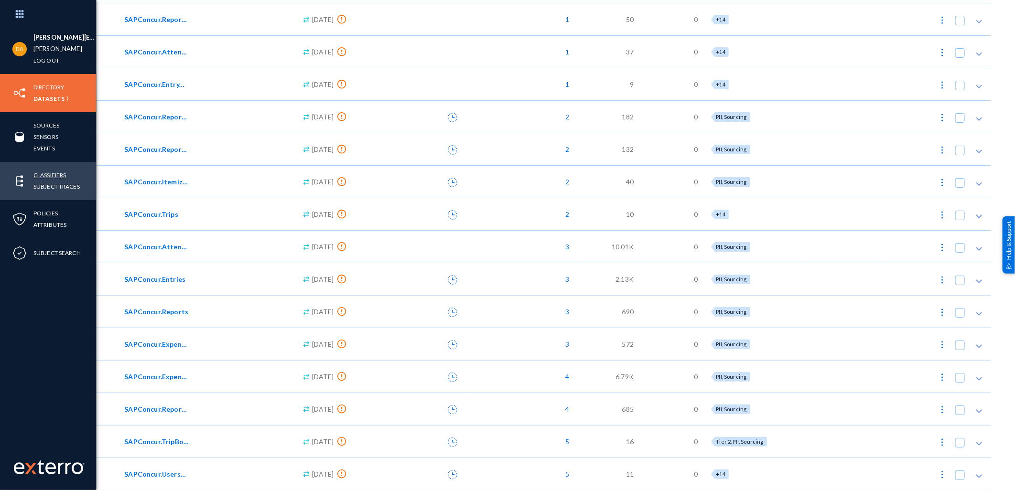
click at [54, 174] on link "Classifiers" at bounding box center [49, 175] width 33 height 11
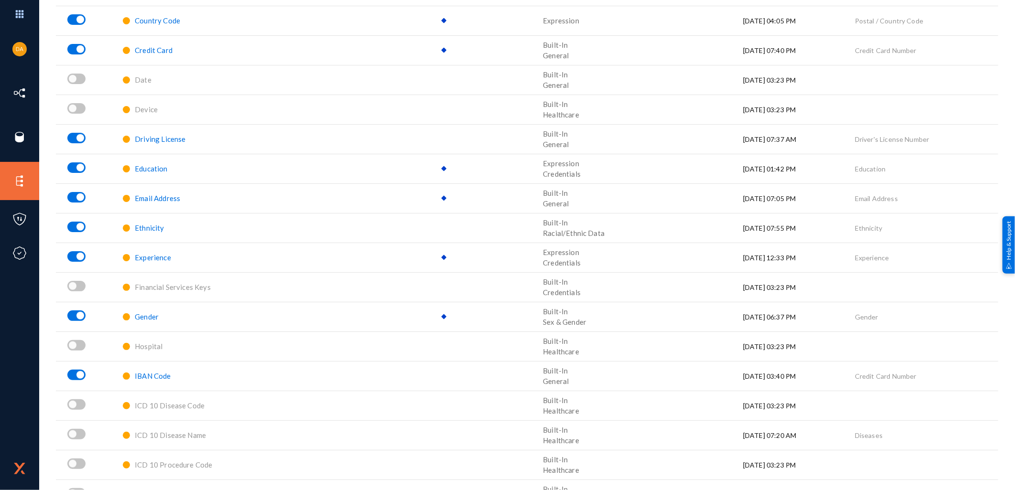
scroll to position [460, 0]
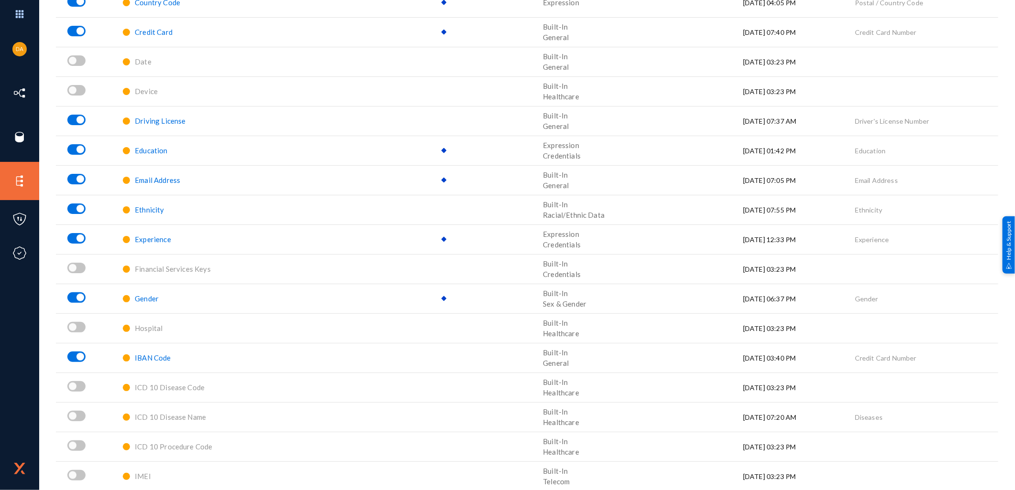
click at [145, 359] on span "IBAN Code" at bounding box center [153, 358] width 36 height 9
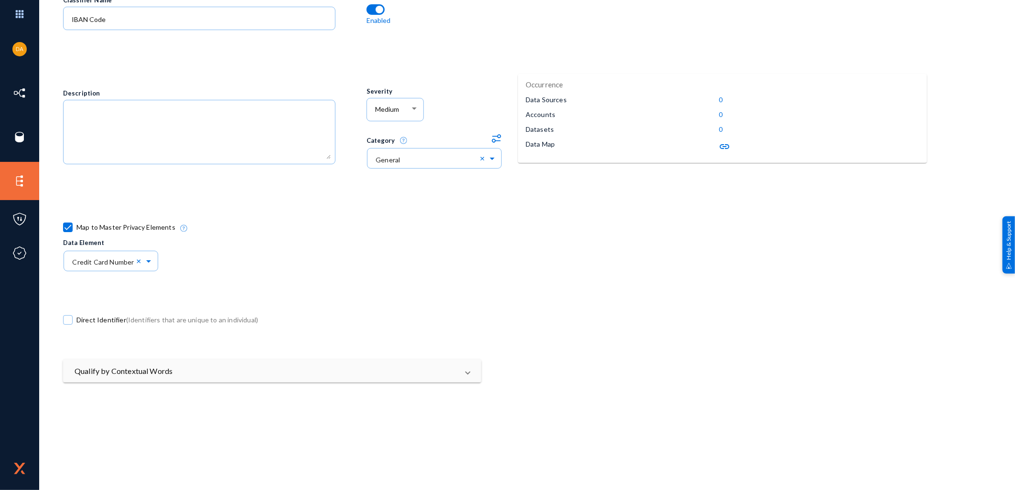
scroll to position [106, 0]
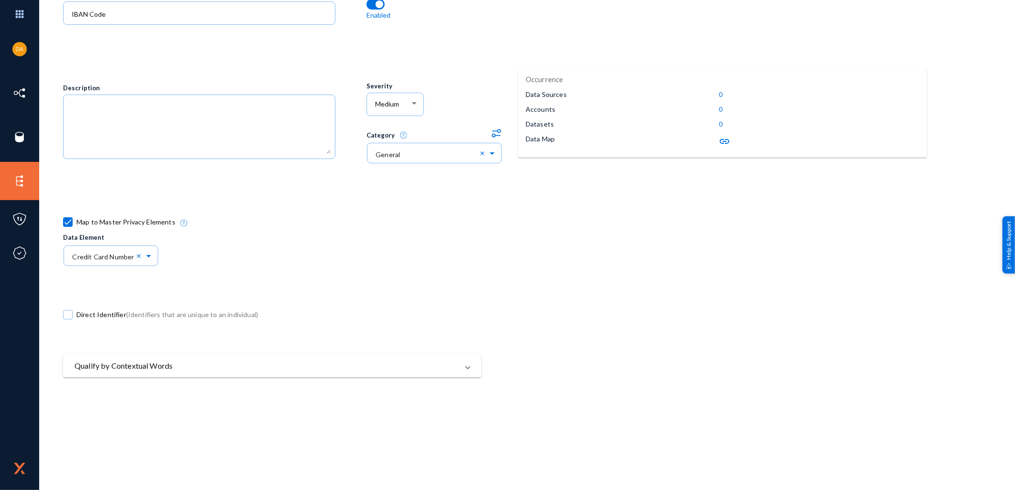
click at [231, 371] on mat-expansion-panel-header "Qualify by Contextual Words" at bounding box center [272, 366] width 418 height 23
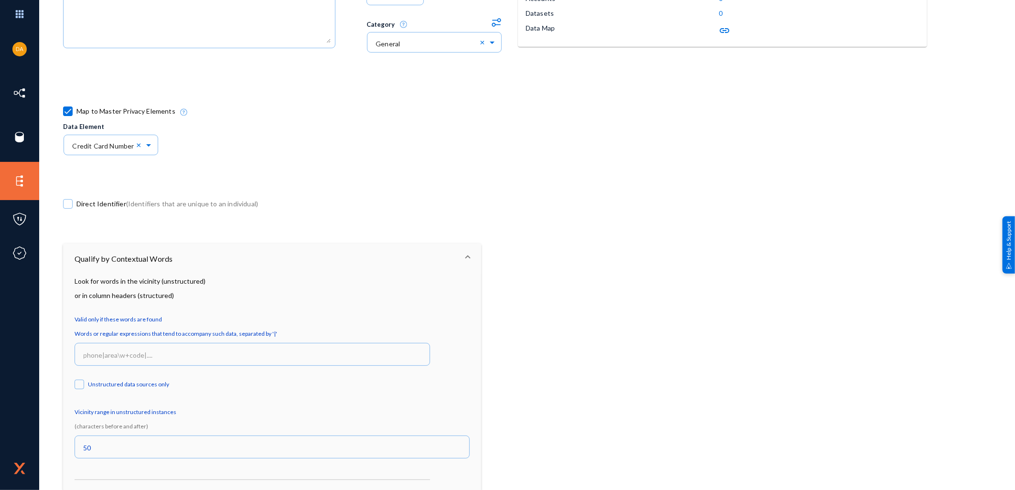
scroll to position [371, 0]
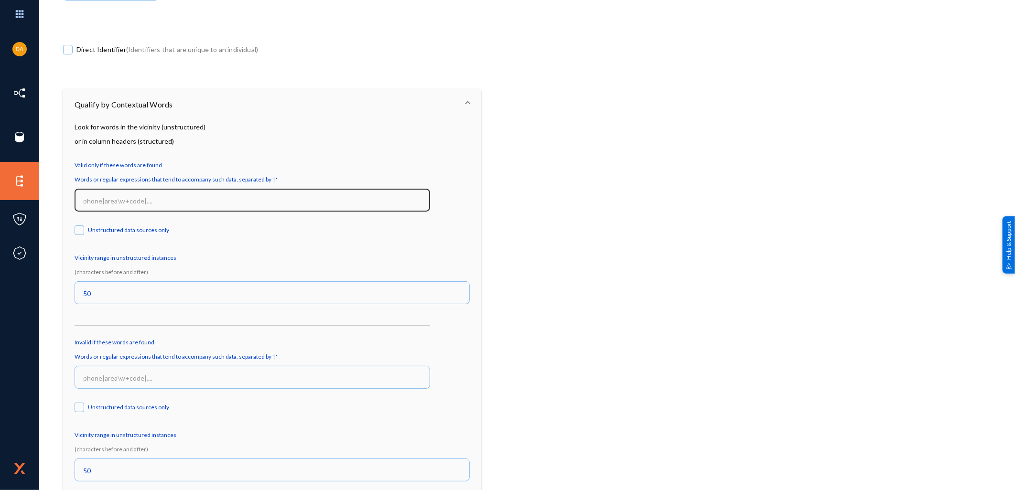
click at [128, 198] on input at bounding box center [255, 201] width 342 height 9
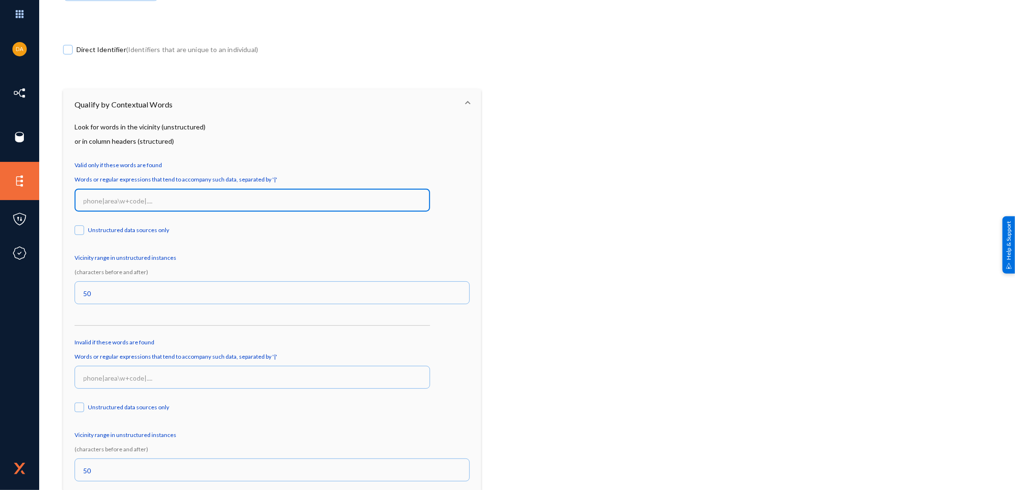
click at [120, 198] on input at bounding box center [255, 201] width 342 height 9
click at [141, 199] on input at bounding box center [255, 201] width 342 height 9
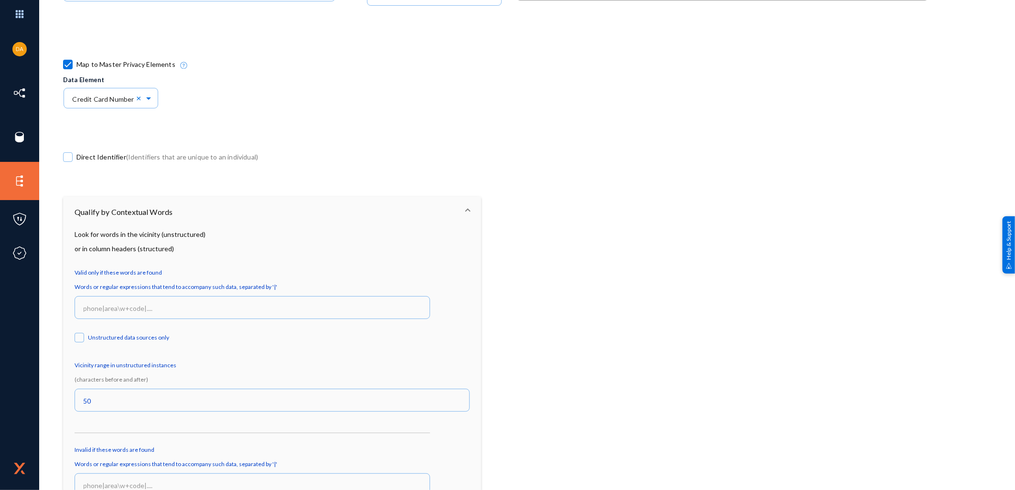
scroll to position [265, 0]
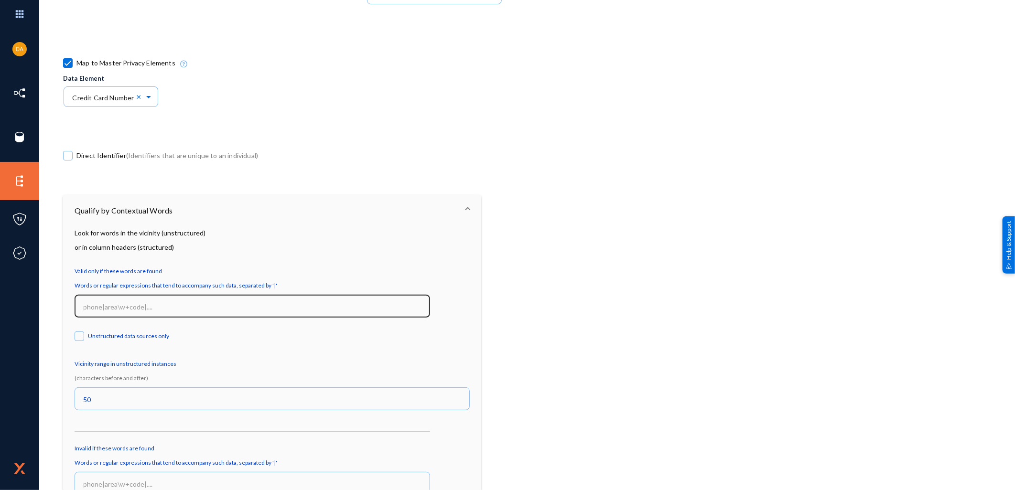
click at [134, 304] on input at bounding box center [255, 307] width 342 height 9
click at [150, 308] on input at bounding box center [255, 307] width 342 height 9
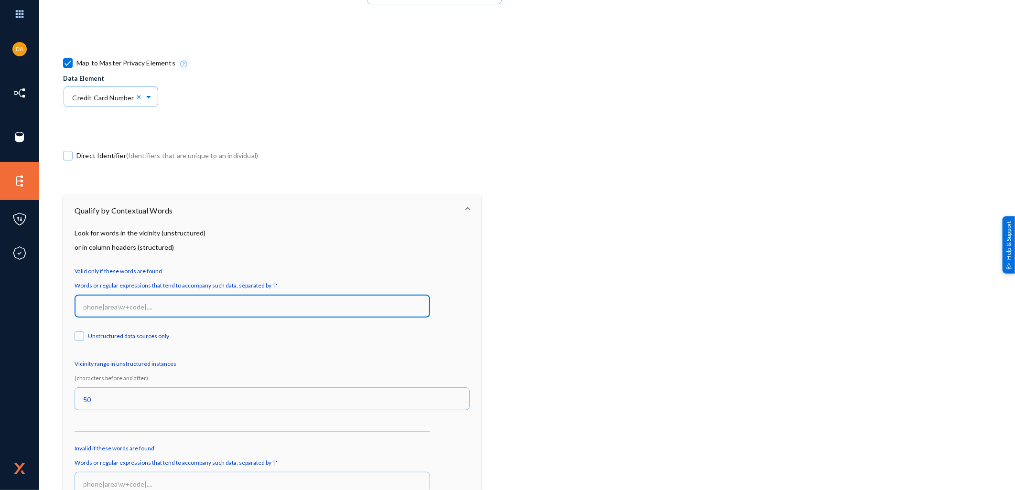
paste input "\b(?:4[0-9]{12}(?:[0-9]{3})?|5[1-5][0-9]{2}[- ]?[0-9]{4}[- ]?[0-9]{4}[- ]?[0-9]…"
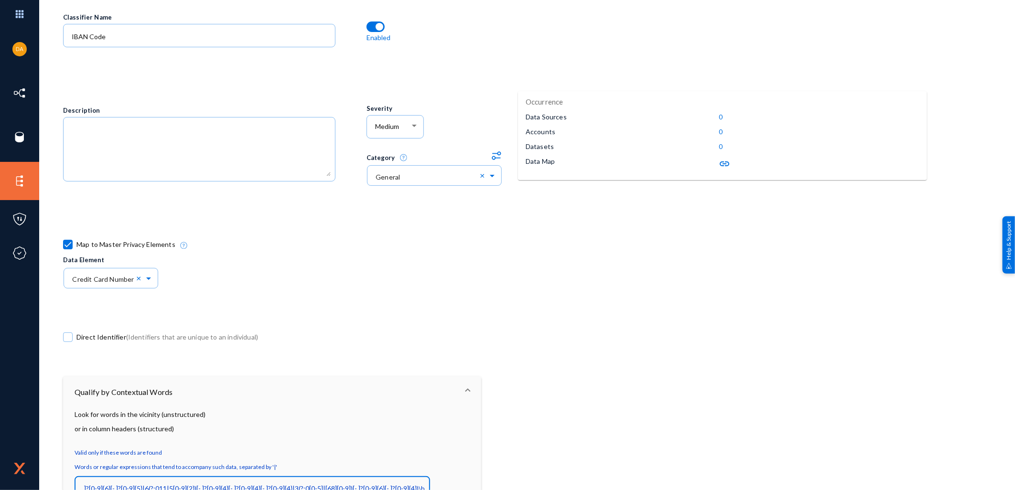
scroll to position [0, 0]
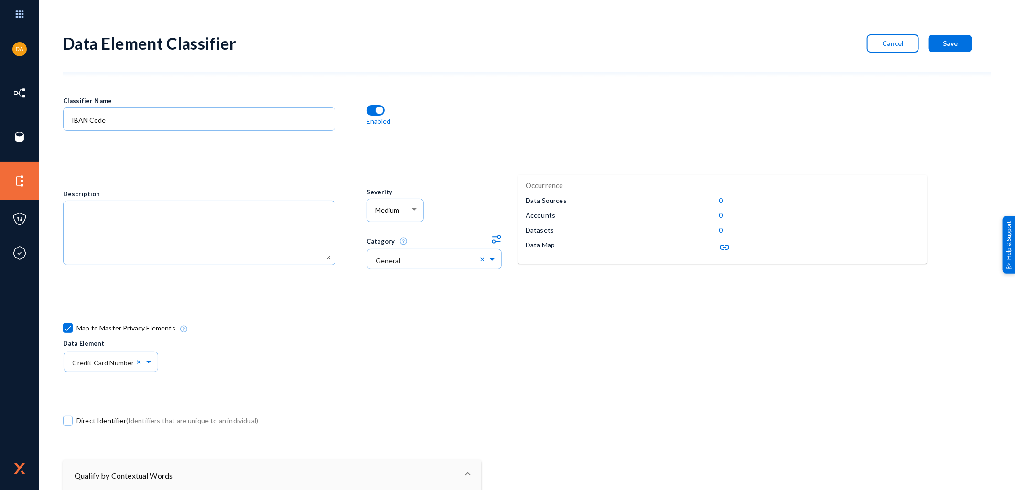
type input "\b(?:4[0-9]{12}(?:[0-9]{3})?|5[1-5][0-9]{2}[- ]?[0-9]{4}[- ]?[0-9]{4}[- ]?[0-9]…"
click at [944, 40] on span "Save" at bounding box center [950, 43] width 15 height 8
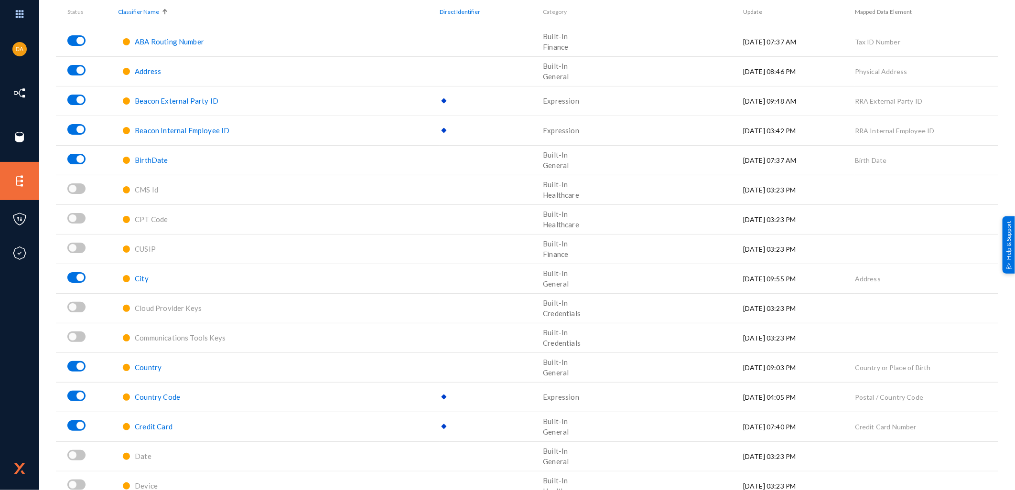
scroll to position [265, 0]
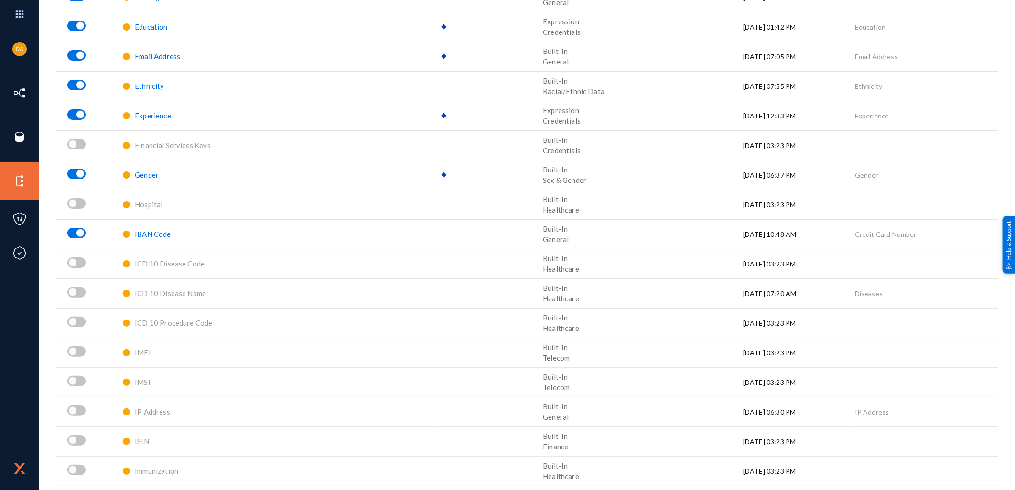
click at [141, 233] on span "IBAN Code" at bounding box center [153, 234] width 36 height 9
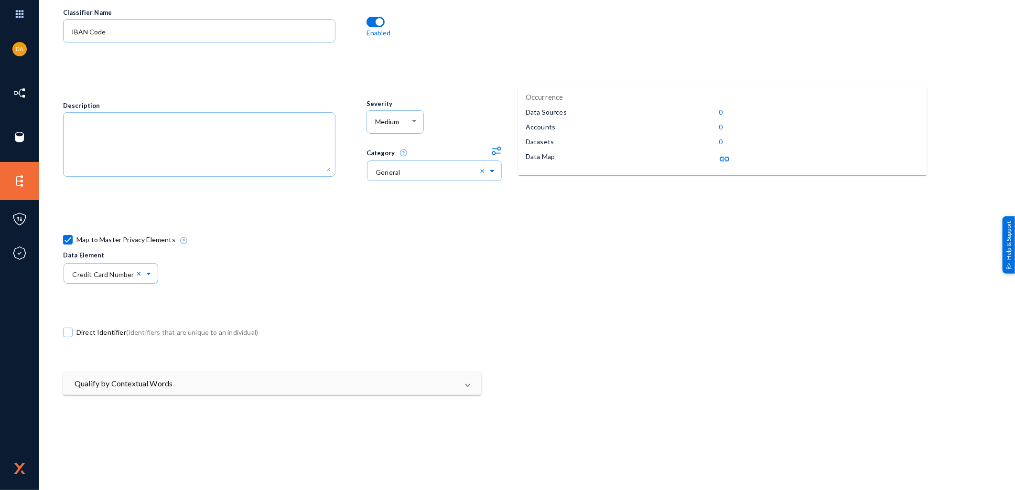
scroll to position [265, 0]
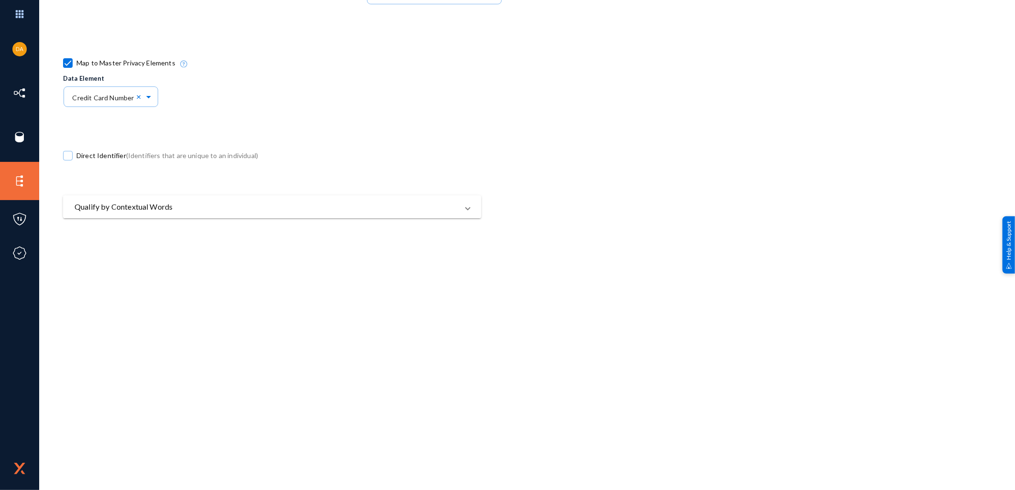
click at [150, 201] on mat-panel-title "Qualify by Contextual Words" at bounding box center [267, 206] width 384 height 11
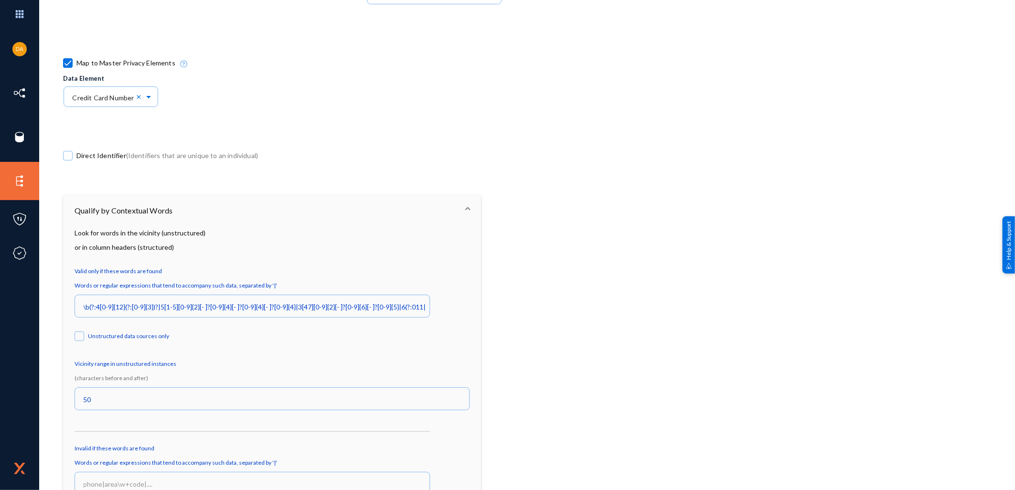
drag, startPoint x: 147, startPoint y: 316, endPoint x: 168, endPoint y: 325, distance: 22.9
click at [154, 322] on div "\b(?:4[0-9]{12}(?:[0-9]{3})?|5[1-5][0-9]{2}[- ]?[0-9]{4}[- ]?[0-9]{4}[- ]?[0-9]…" at bounding box center [253, 311] width 356 height 33
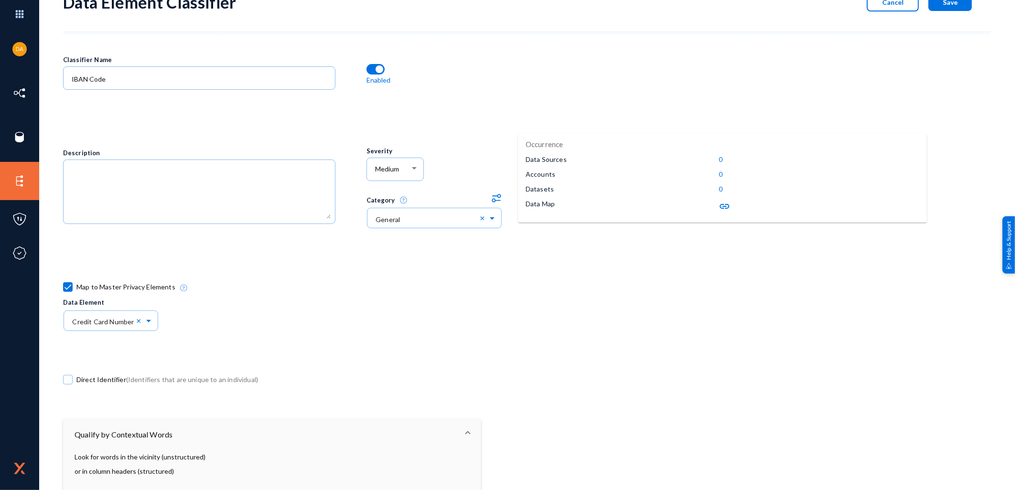
scroll to position [0, 0]
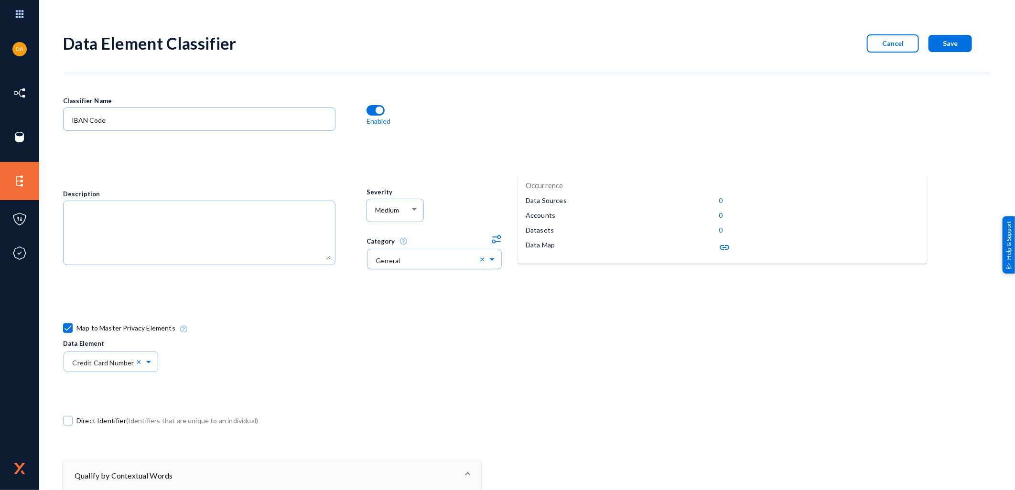
click at [947, 46] on span "Save" at bounding box center [950, 43] width 15 height 8
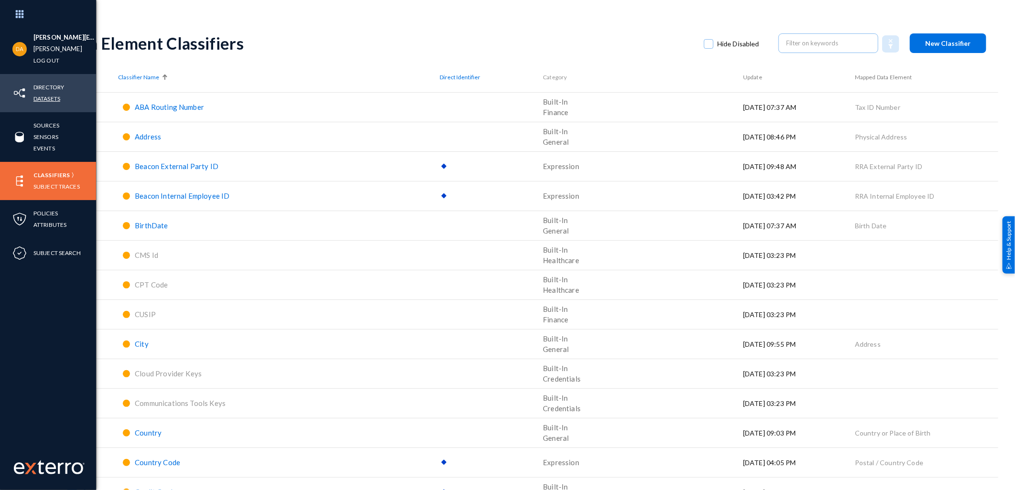
click at [39, 96] on link "Datasets" at bounding box center [46, 98] width 27 height 11
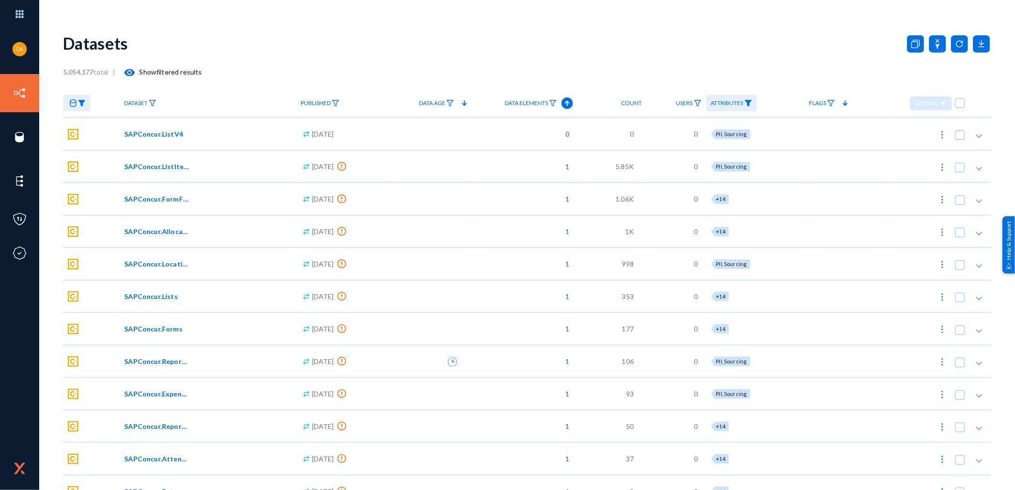
click at [81, 103] on img at bounding box center [82, 103] width 8 height 7
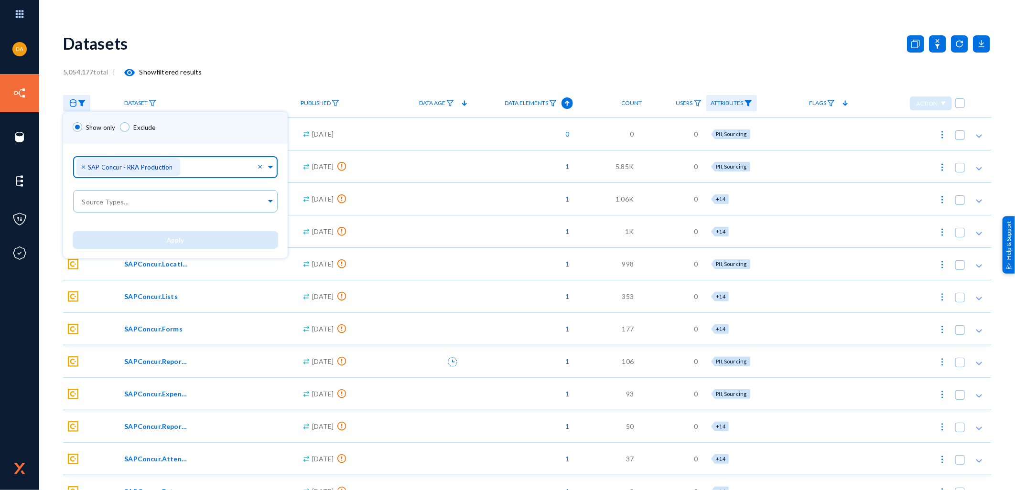
click at [79, 166] on div "× SAP Concur - RRA Production" at bounding box center [128, 167] width 104 height 18
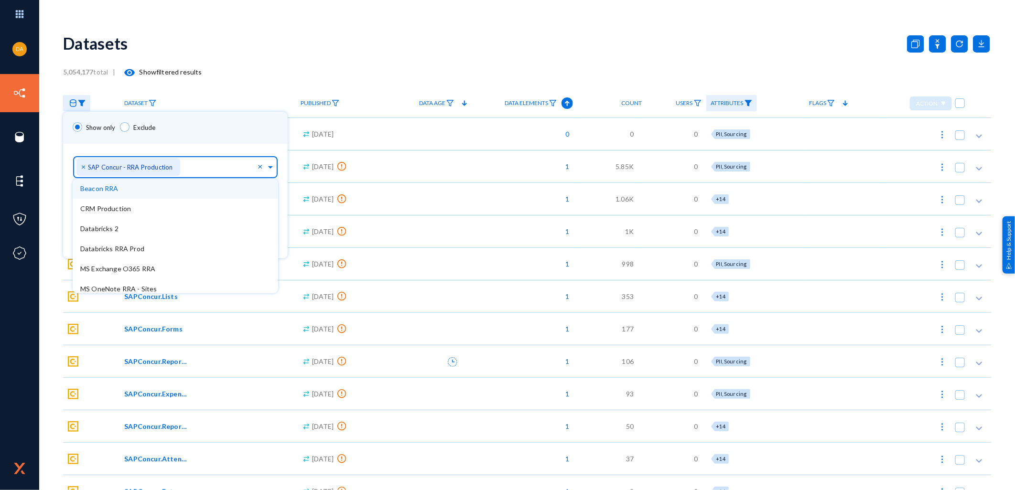
click at [83, 164] on span "×" at bounding box center [84, 166] width 7 height 9
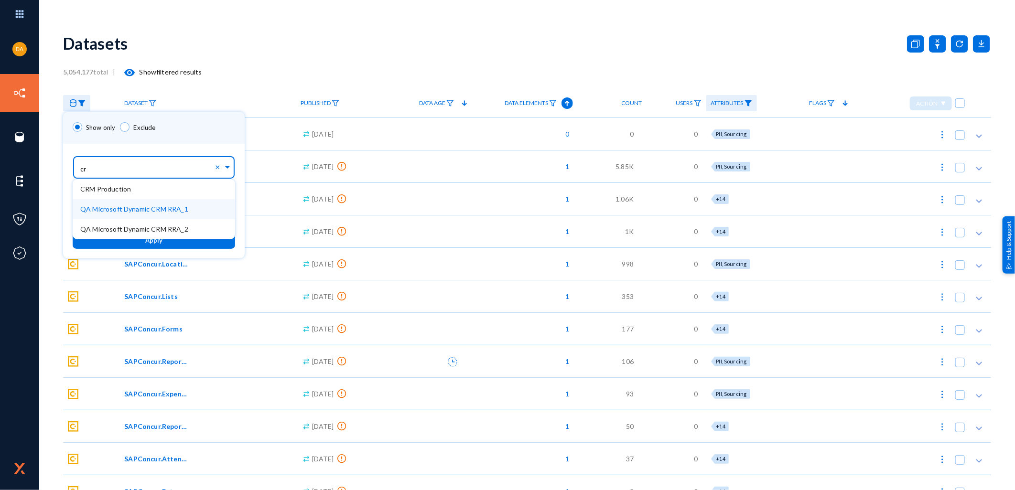
type input "crm"
click at [160, 196] on div "CRM Production" at bounding box center [154, 189] width 163 height 20
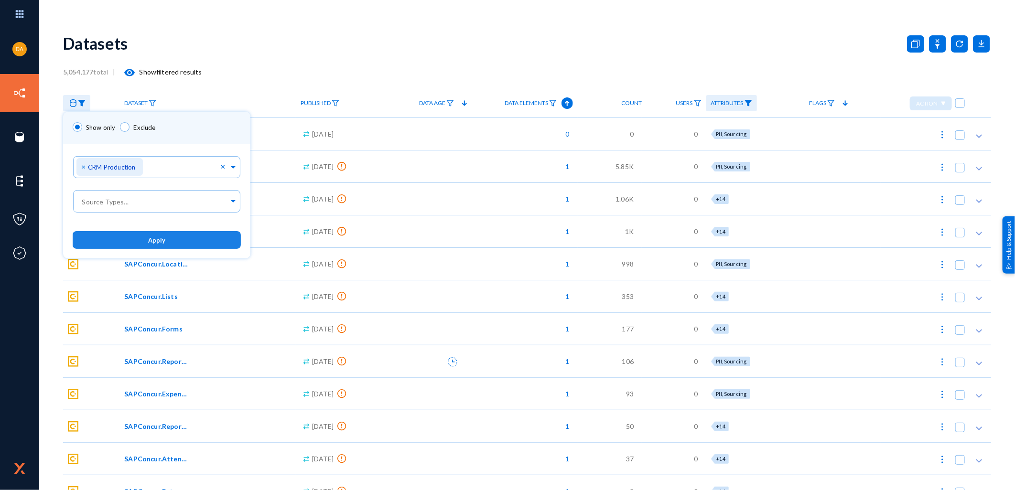
click at [165, 236] on button "Apply" at bounding box center [157, 240] width 168 height 18
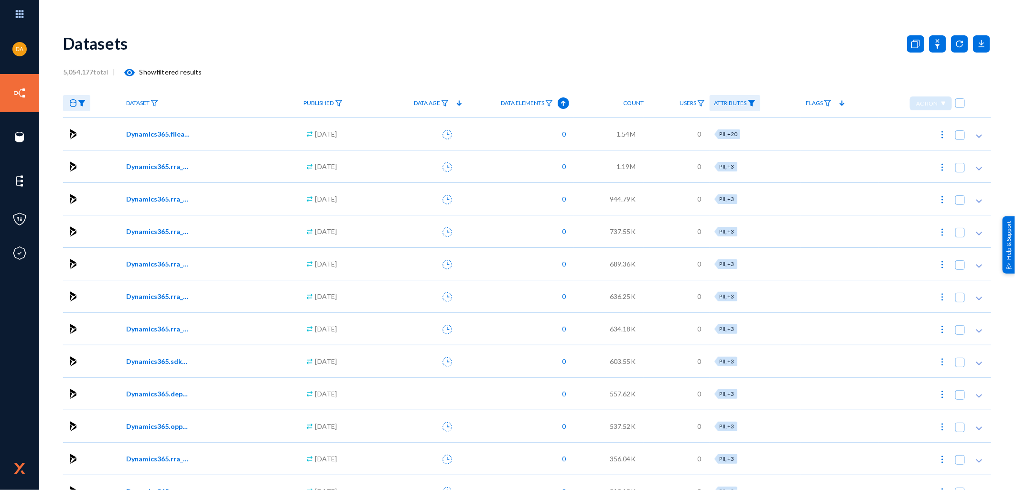
click at [152, 130] on span "Dynamics365.fileattachments" at bounding box center [158, 134] width 65 height 10
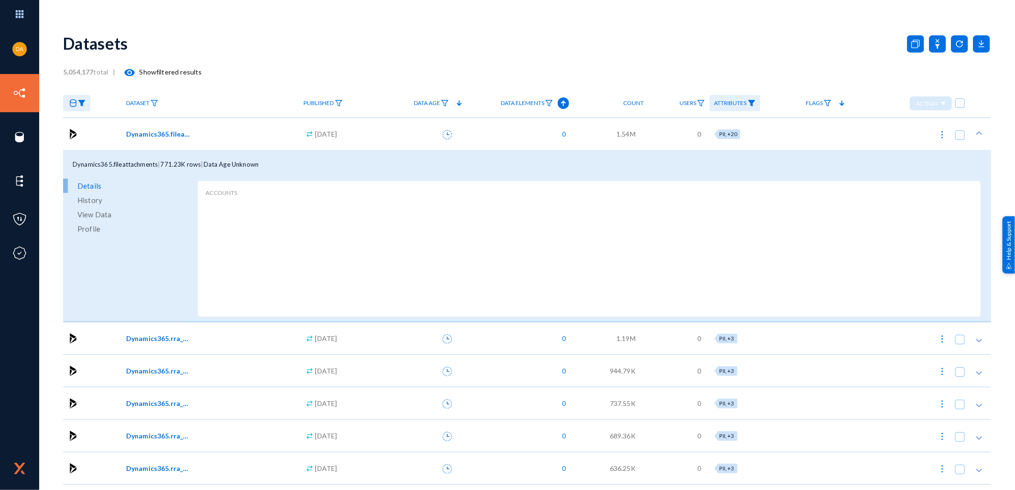
click at [92, 215] on span "View Data" at bounding box center [94, 214] width 34 height 14
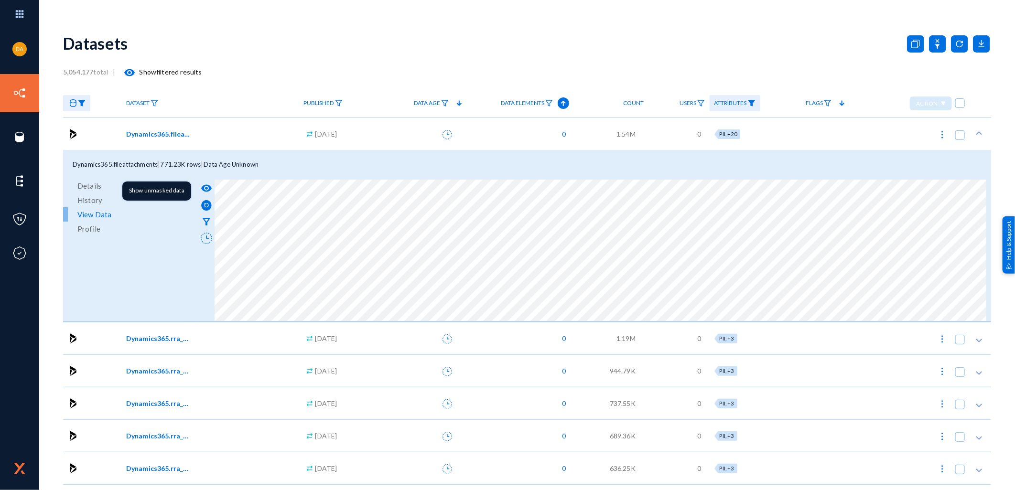
click at [203, 184] on mat-icon "visibility" at bounding box center [206, 188] width 11 height 11
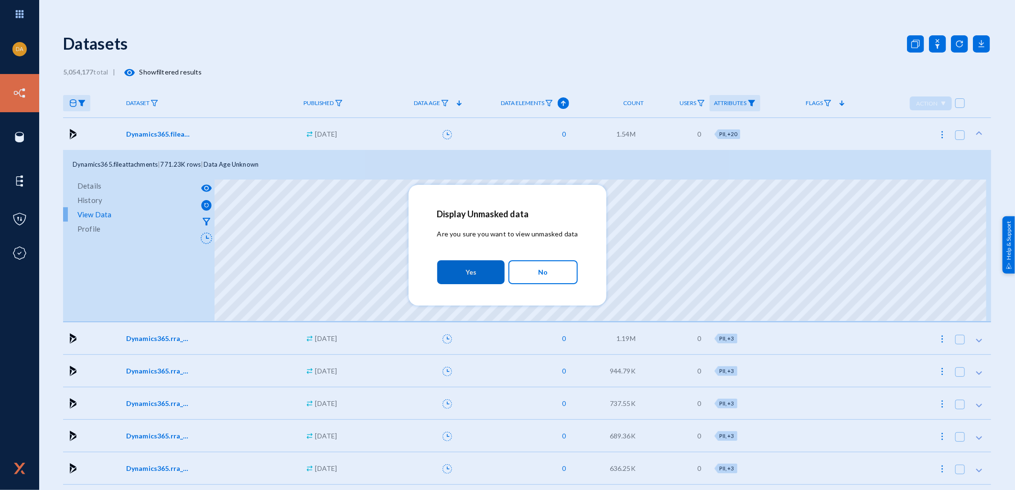
click at [541, 269] on span "No" at bounding box center [544, 272] width 10 height 16
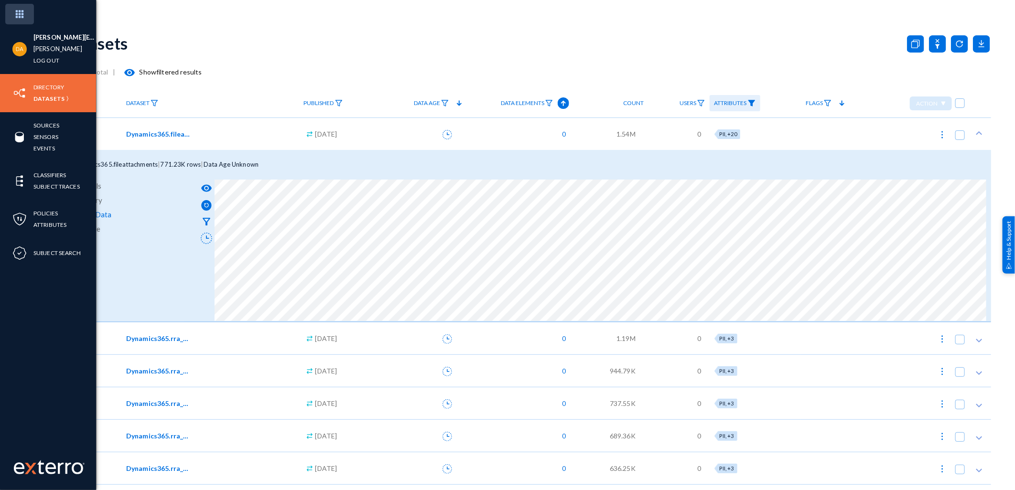
click at [21, 14] on img at bounding box center [19, 14] width 29 height 21
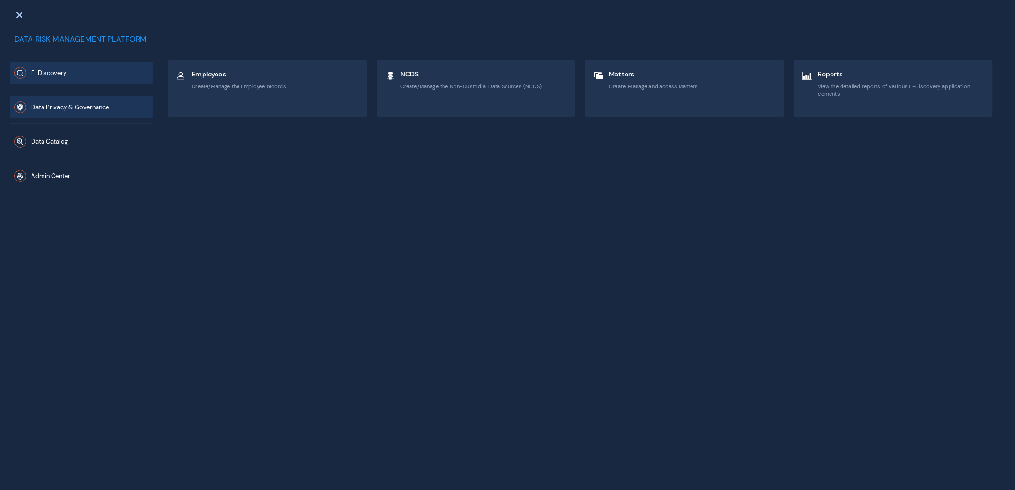
click at [51, 98] on button "Data Privacy & Governance" at bounding box center [81, 108] width 143 height 22
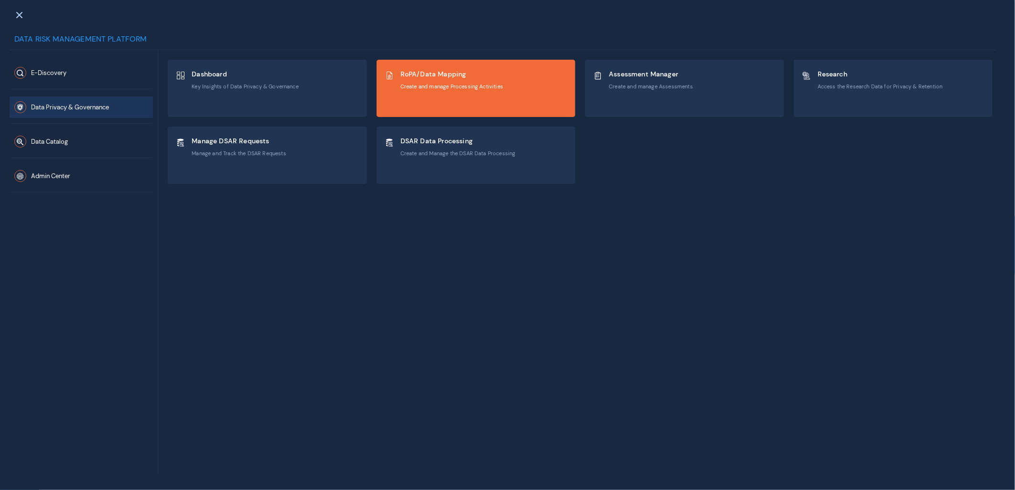
click at [412, 81] on div "RoPA/Data Mapping Create and manage Processing Activities" at bounding box center [452, 79] width 103 height 25
